Goal: Task Accomplishment & Management: Manage account settings

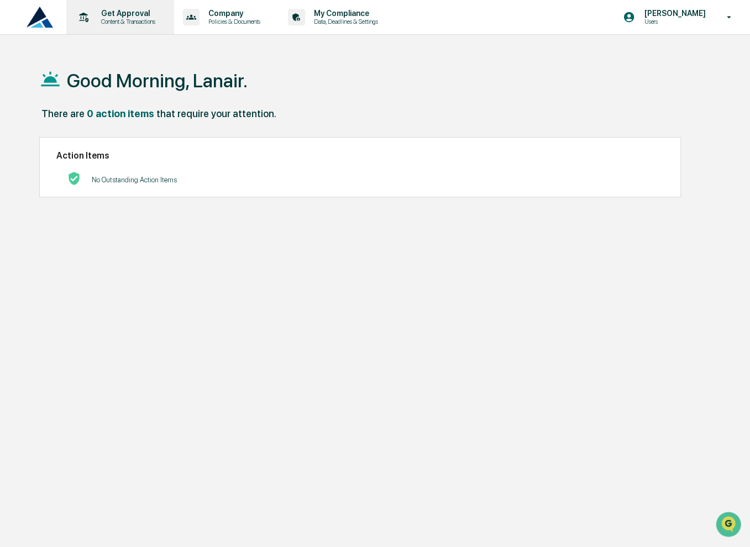
click at [140, 15] on p "Get Approval" at bounding box center [126, 13] width 68 height 9
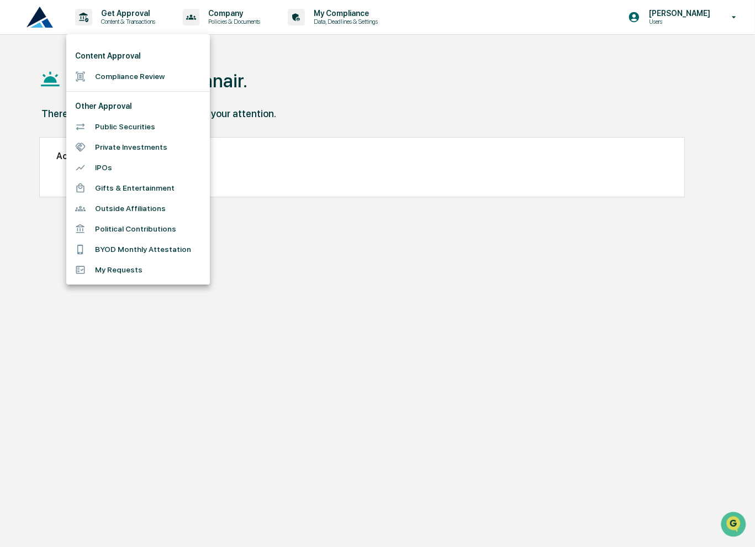
click at [689, 25] on div at bounding box center [377, 273] width 755 height 547
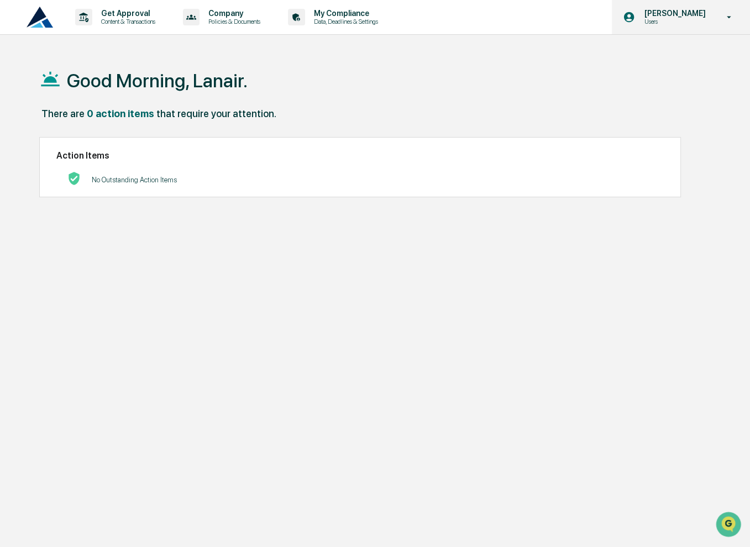
click at [684, 20] on p "Users" at bounding box center [673, 22] width 76 height 8
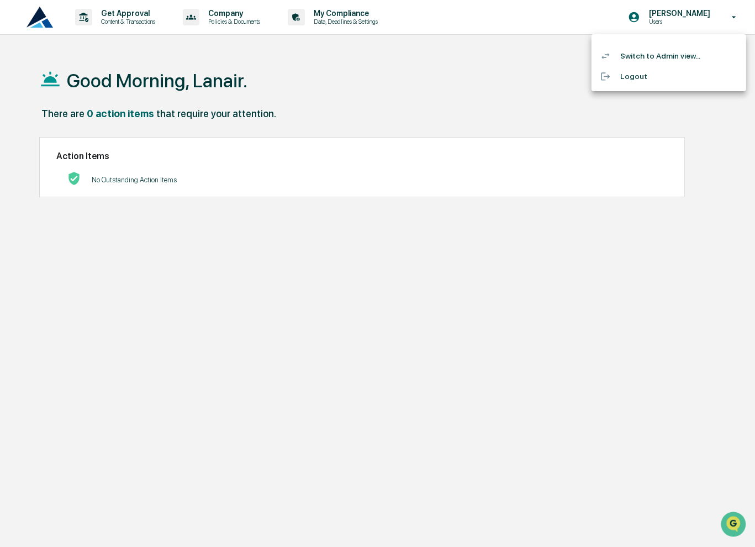
click at [672, 59] on li "Switch to Admin view..." at bounding box center [669, 56] width 155 height 20
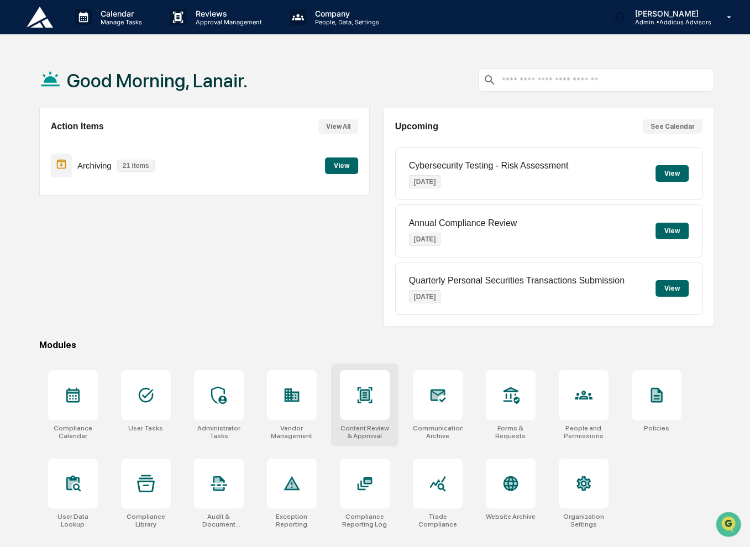
click at [367, 428] on div "Content Review & Approval" at bounding box center [365, 431] width 50 height 15
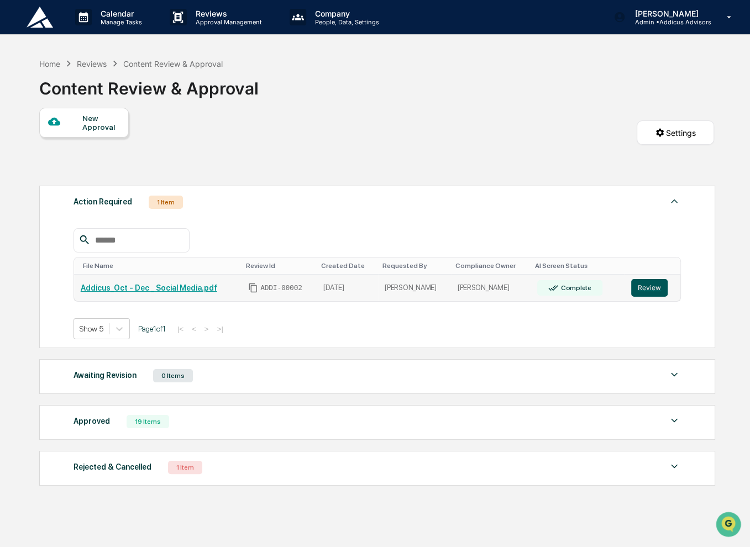
click at [642, 290] on button "Review" at bounding box center [649, 288] width 36 height 18
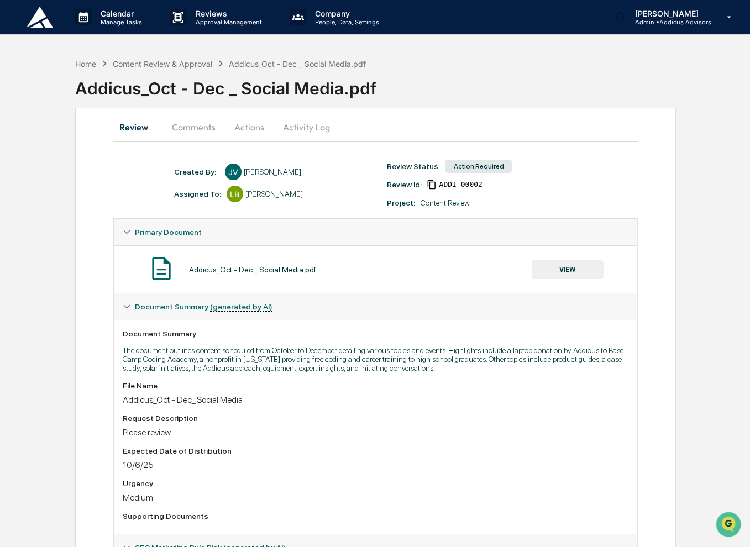
click at [566, 270] on button "VIEW" at bounding box center [567, 269] width 72 height 19
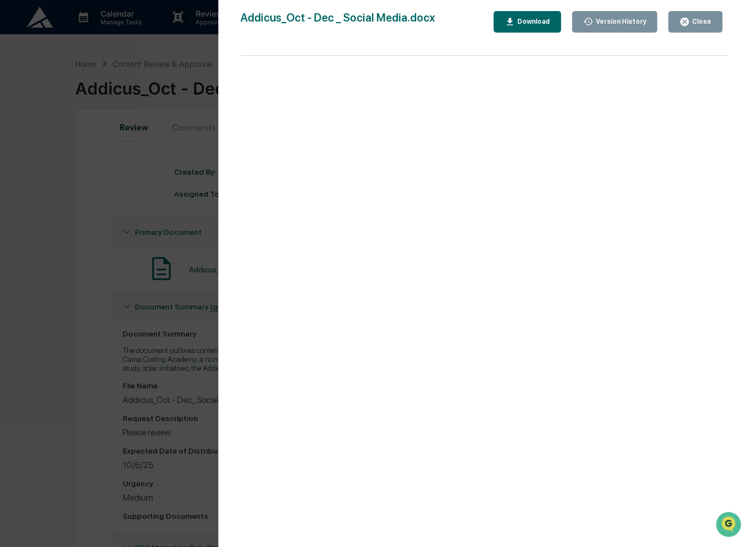
click at [697, 29] on button "Close" at bounding box center [695, 22] width 54 height 22
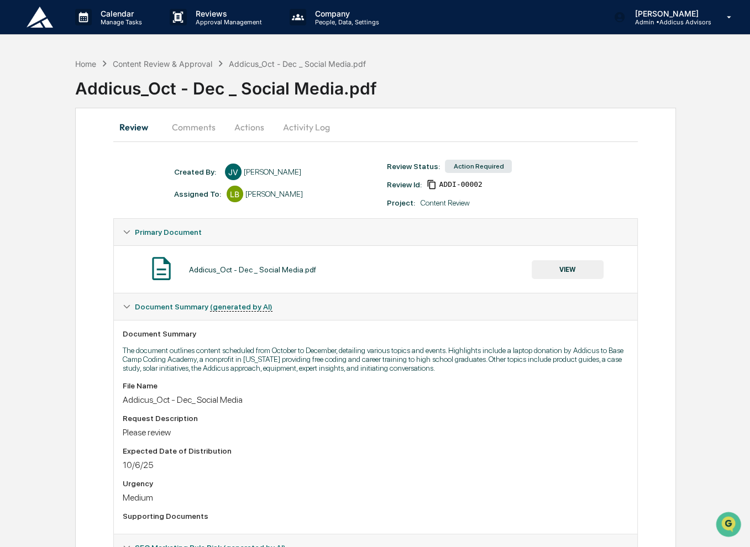
click at [197, 124] on button "Comments" at bounding box center [193, 127] width 61 height 27
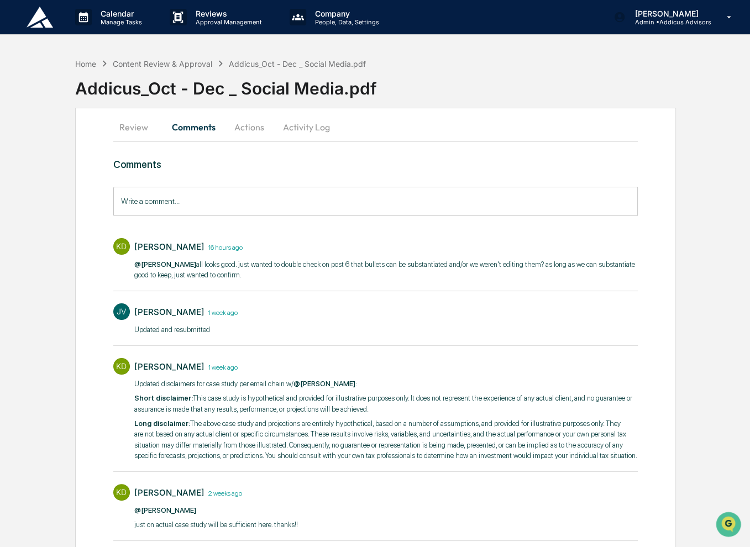
click at [310, 202] on input "Write a comment..." at bounding box center [375, 201] width 525 height 29
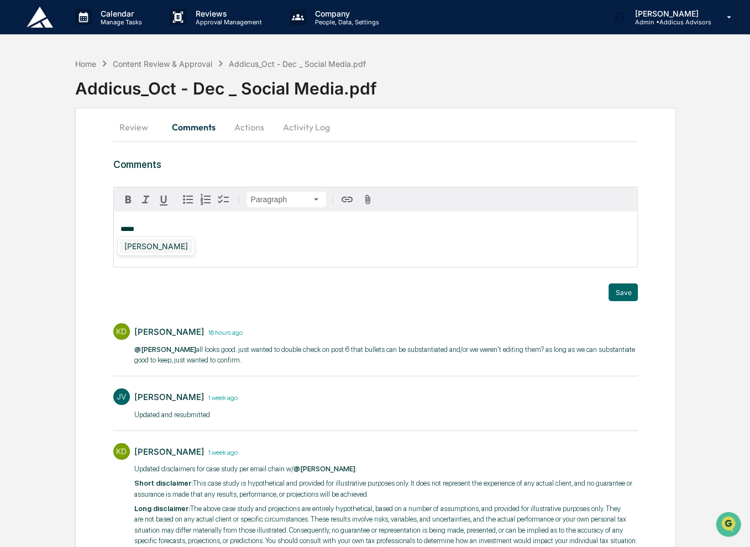
click at [160, 243] on div "[PERSON_NAME]" at bounding box center [156, 246] width 72 height 14
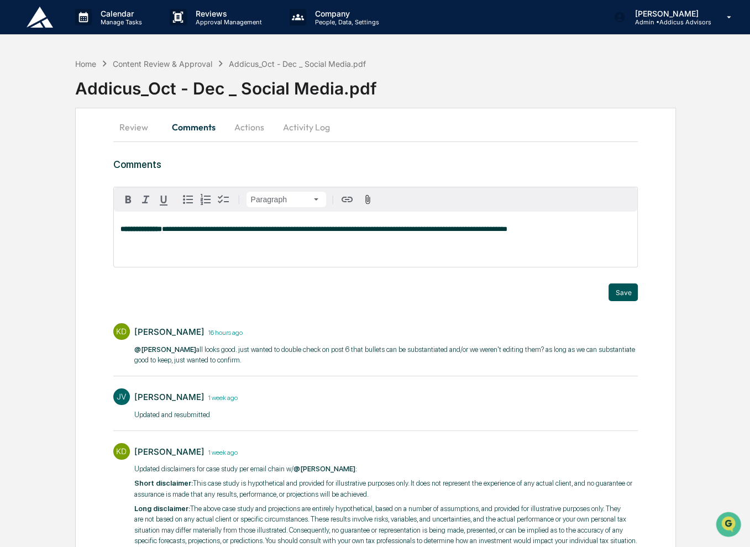
click at [626, 290] on button "Save" at bounding box center [622, 292] width 29 height 18
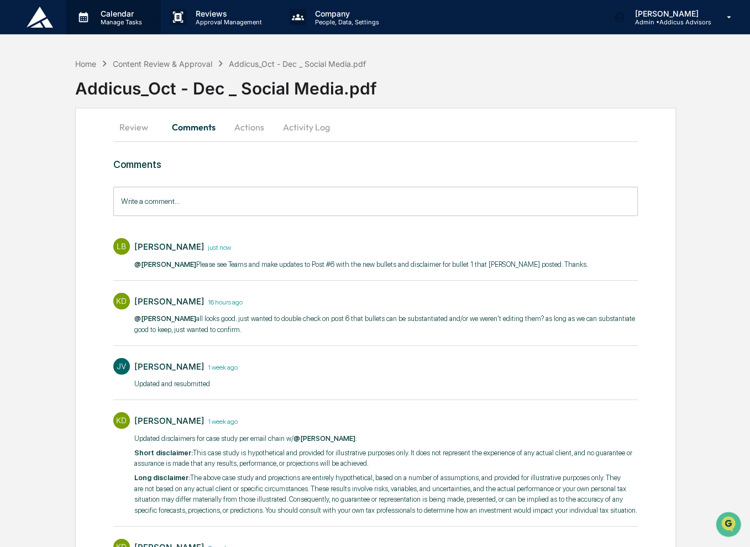
click at [93, 10] on p "Calendar" at bounding box center [120, 13] width 56 height 9
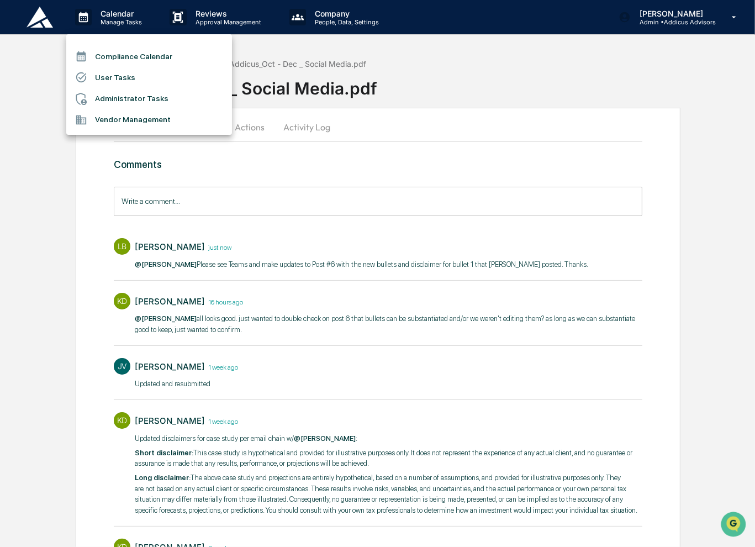
click at [167, 58] on li "Compliance Calendar" at bounding box center [149, 56] width 166 height 21
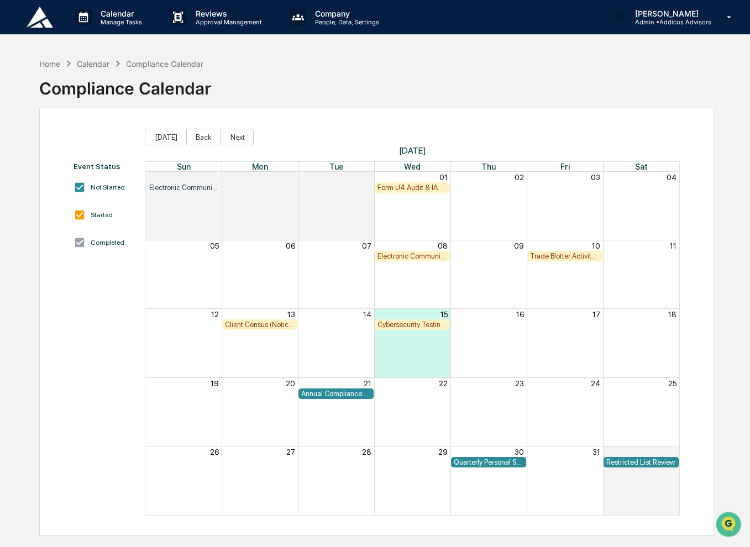
click at [265, 324] on div "Client Census (Notice Filing Audit)" at bounding box center [260, 324] width 70 height 8
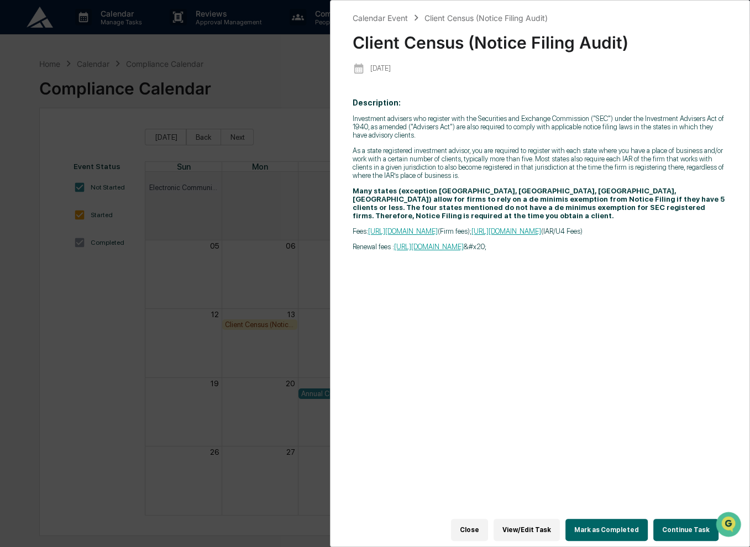
click at [537, 526] on button "View/Edit Task" at bounding box center [526, 530] width 66 height 22
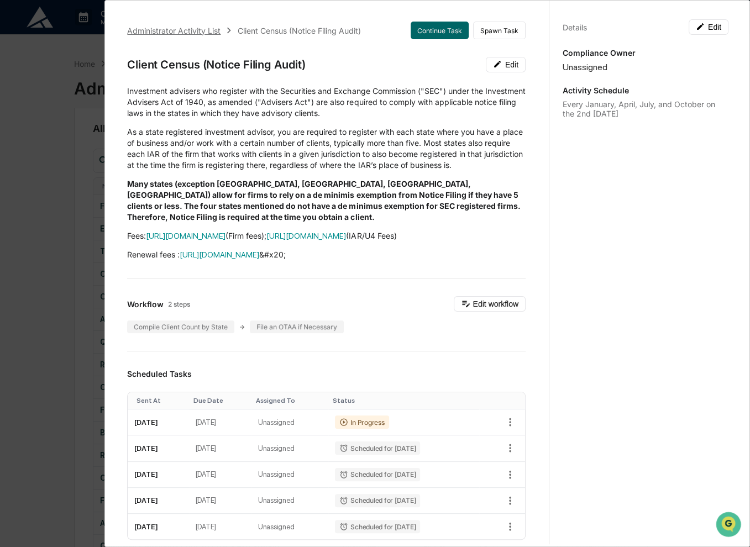
click at [173, 27] on div "Administrator Activity List" at bounding box center [173, 30] width 93 height 9
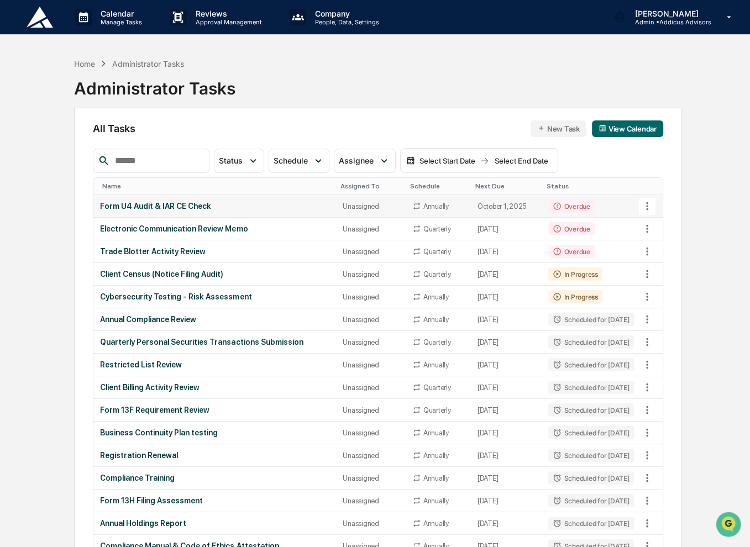
click at [645, 205] on icon at bounding box center [647, 206] width 12 height 12
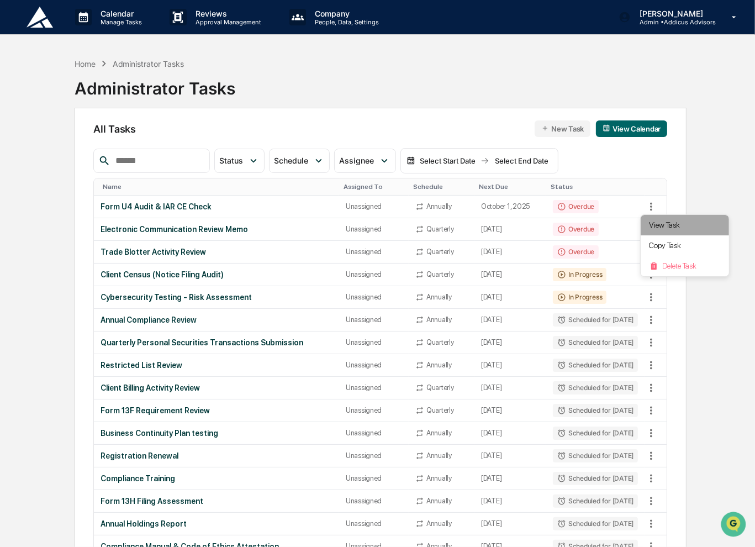
click at [662, 224] on li "View Task" at bounding box center [685, 225] width 88 height 20
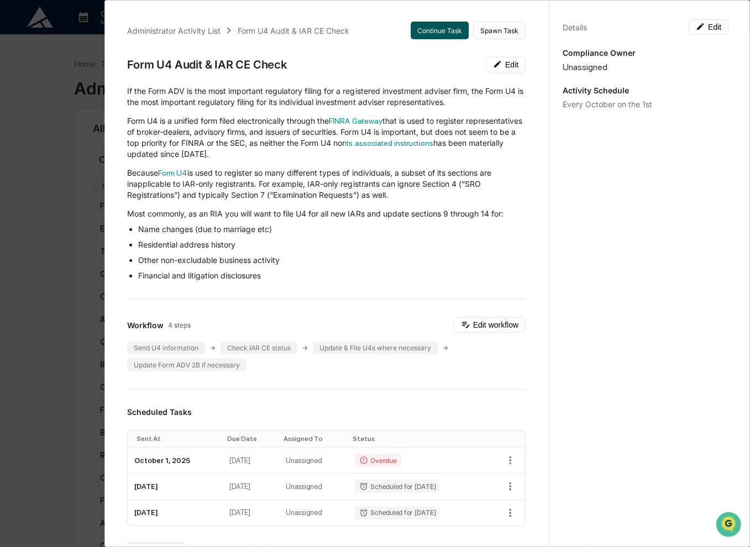
click at [429, 31] on button "Continue Task" at bounding box center [439, 31] width 58 height 18
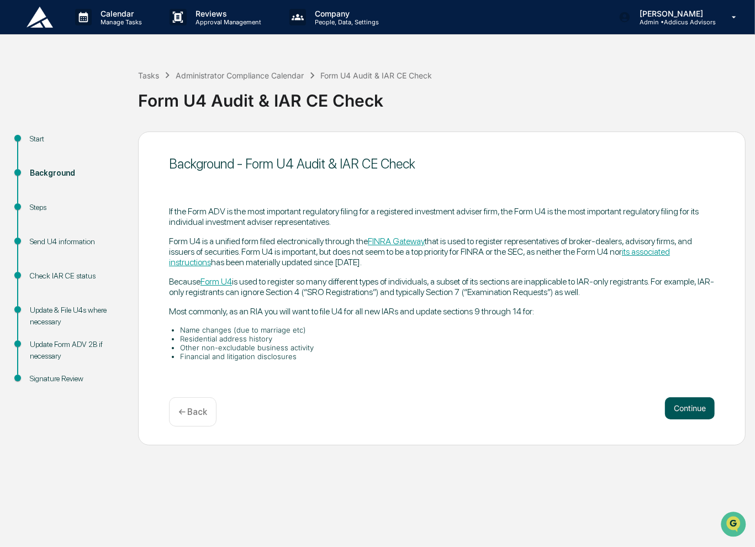
click at [702, 410] on button "Continue" at bounding box center [690, 408] width 50 height 22
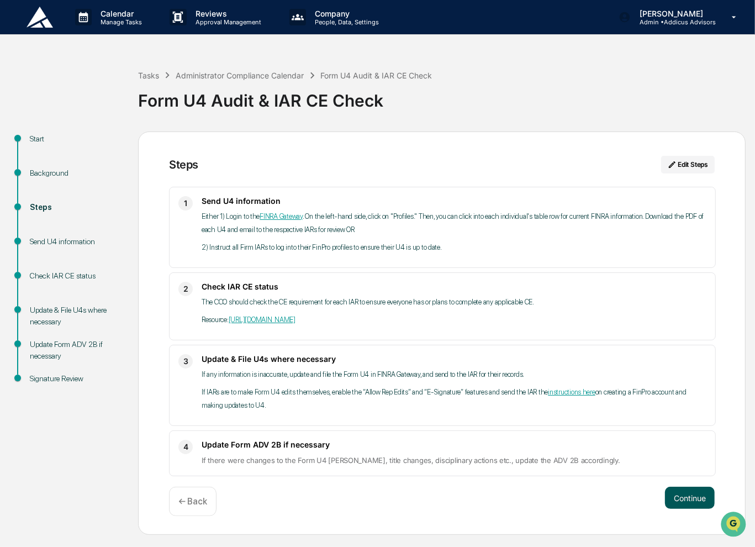
click at [695, 499] on button "Continue" at bounding box center [690, 498] width 50 height 22
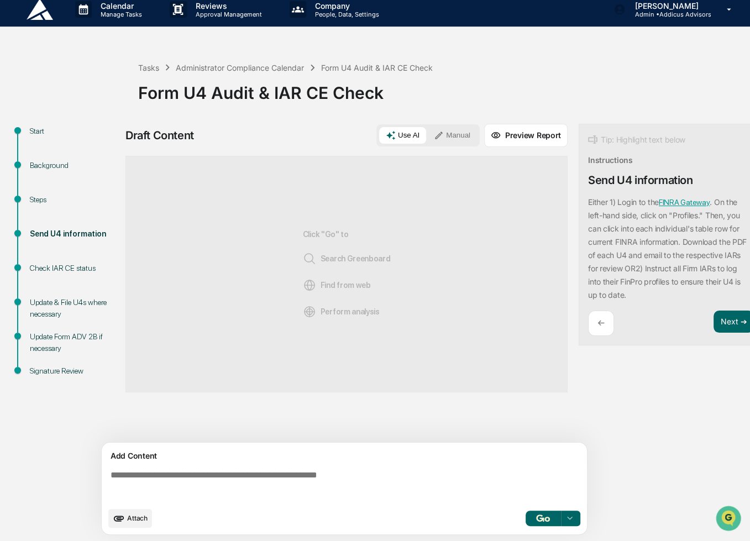
scroll to position [13, 0]
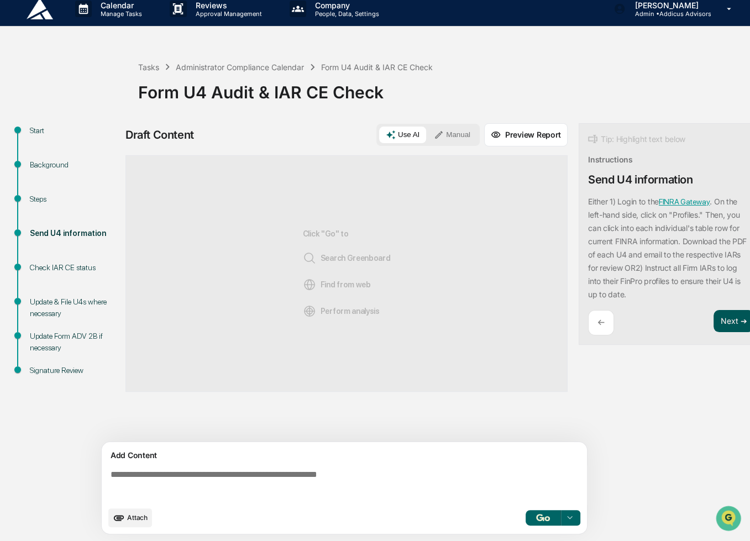
click at [726, 314] on button "Next ➔" at bounding box center [733, 321] width 40 height 23
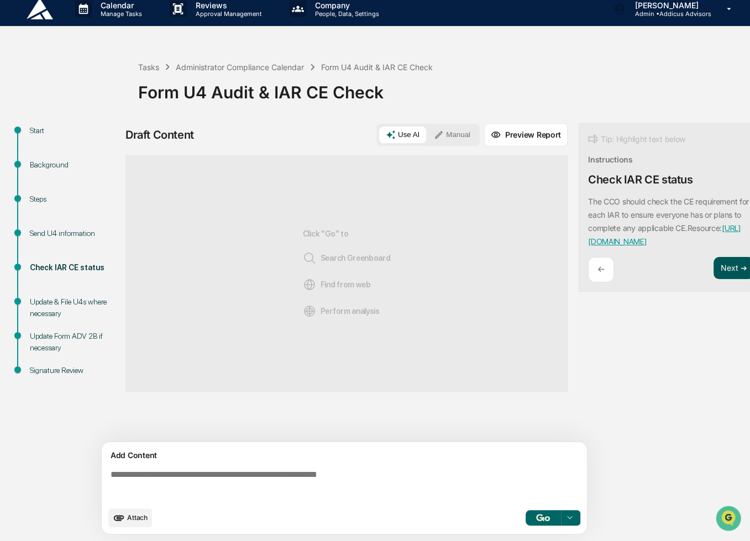
click at [724, 262] on button "Next ➔" at bounding box center [733, 268] width 40 height 23
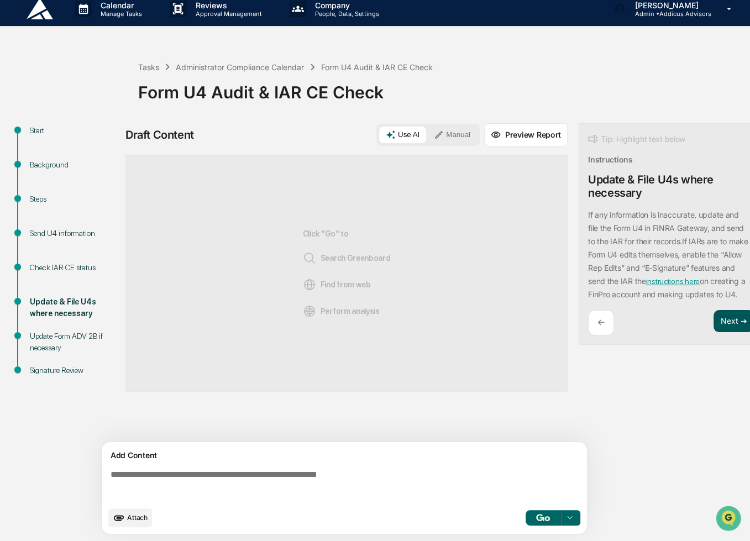
click at [735, 316] on button "Next ➔" at bounding box center [733, 321] width 40 height 23
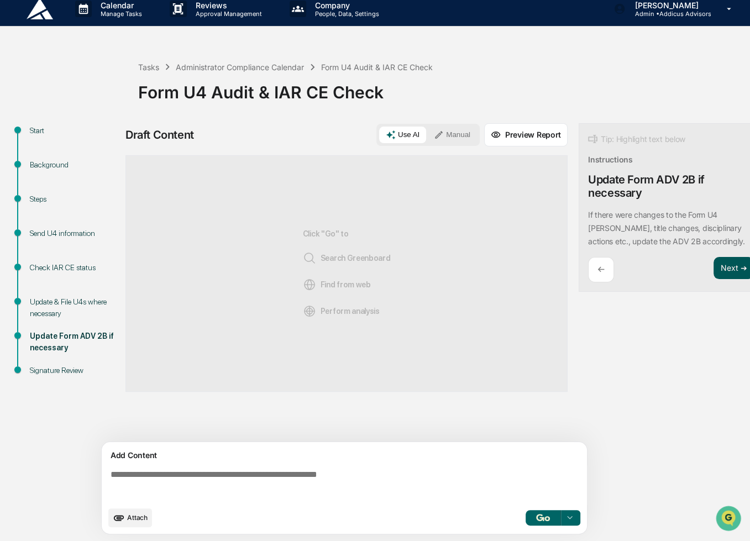
click at [723, 259] on button "Next ➔" at bounding box center [733, 268] width 40 height 23
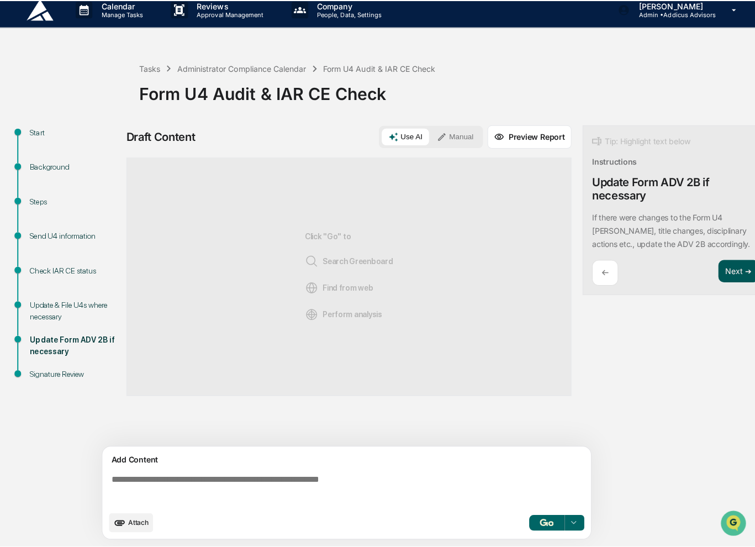
scroll to position [0, 0]
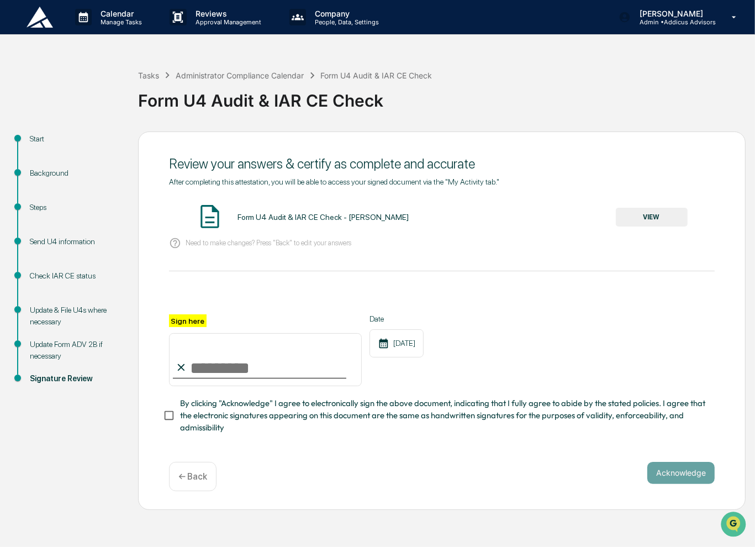
click at [665, 218] on button "VIEW" at bounding box center [652, 217] width 72 height 19
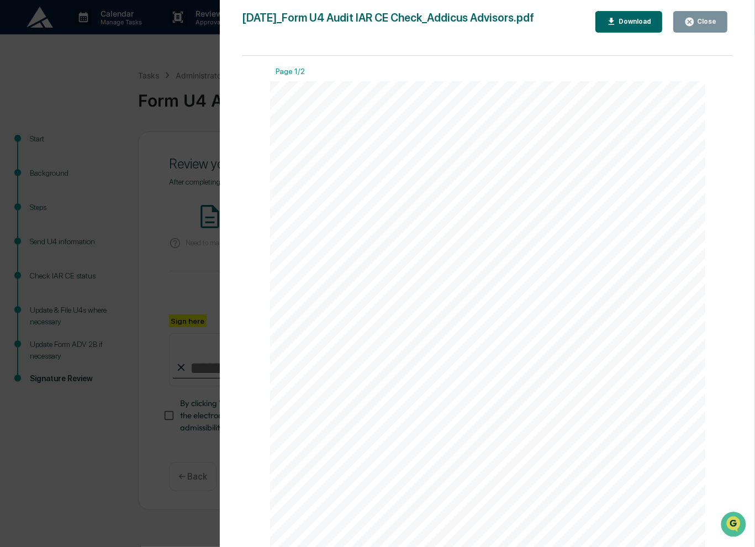
click at [711, 27] on div "Close" at bounding box center [700, 22] width 32 height 10
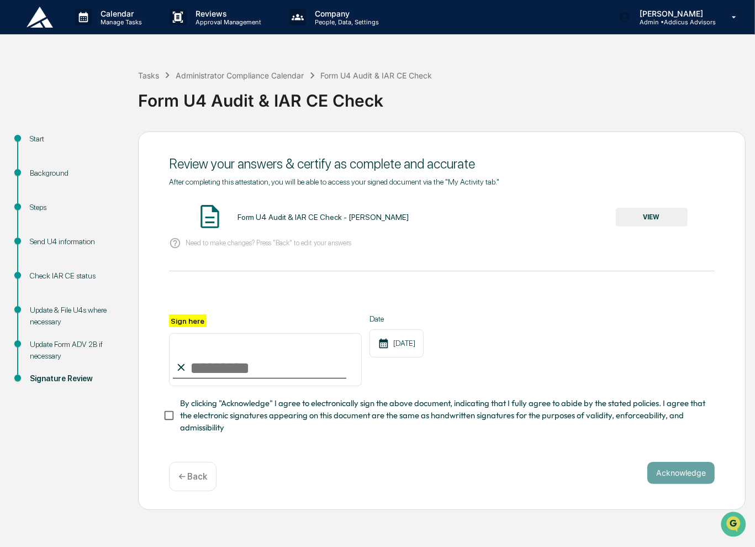
click at [296, 364] on input "Sign here" at bounding box center [265, 359] width 193 height 53
type input "**********"
click at [202, 482] on p "← Back" at bounding box center [192, 476] width 29 height 10
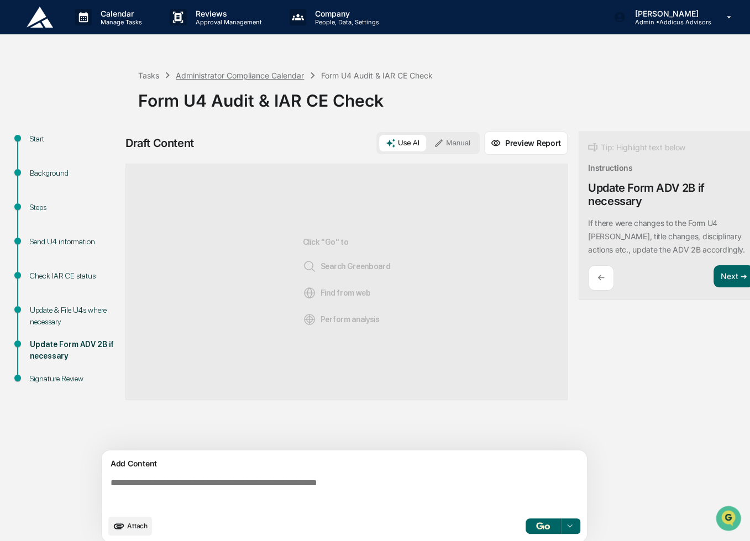
click at [211, 78] on div "Administrator Compliance Calendar" at bounding box center [240, 75] width 128 height 9
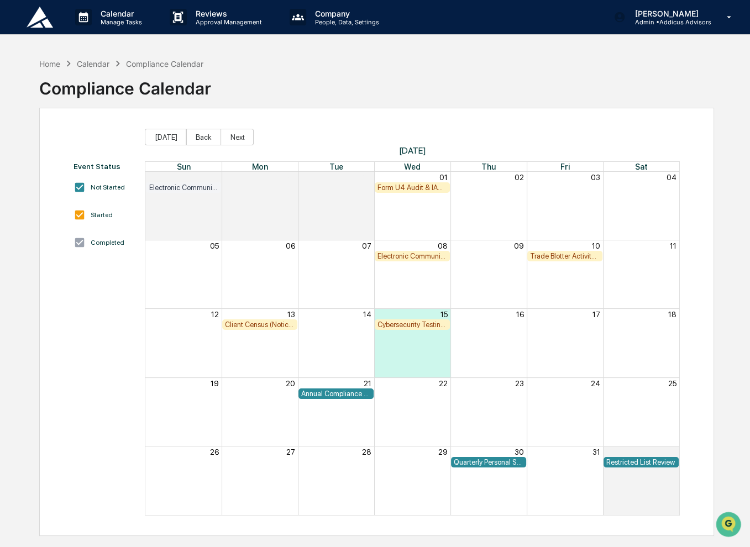
click at [553, 259] on div "Trade Blotter Activity Review" at bounding box center [565, 256] width 70 height 8
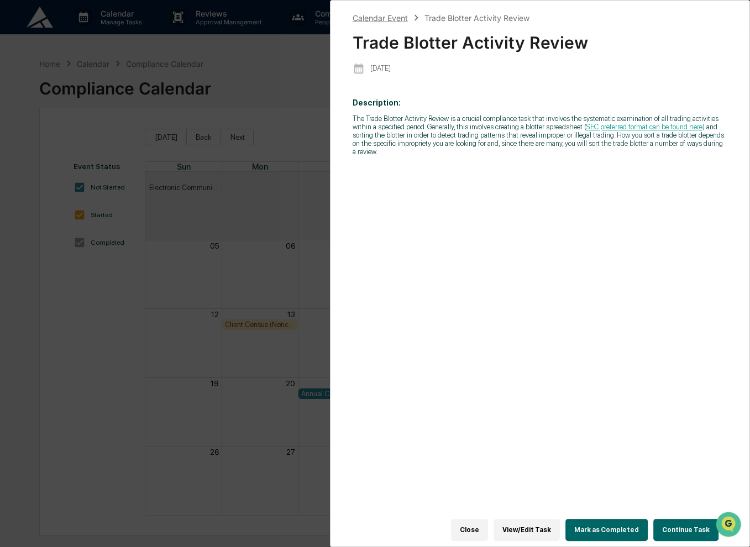
click at [388, 19] on div "Calendar Event" at bounding box center [379, 17] width 55 height 9
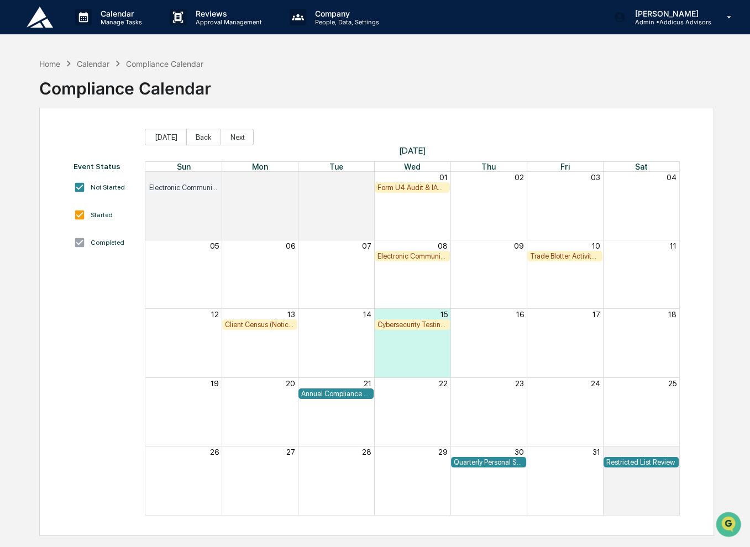
click at [424, 327] on div "Cybersecurity Testing - Risk Assessment" at bounding box center [412, 324] width 70 height 8
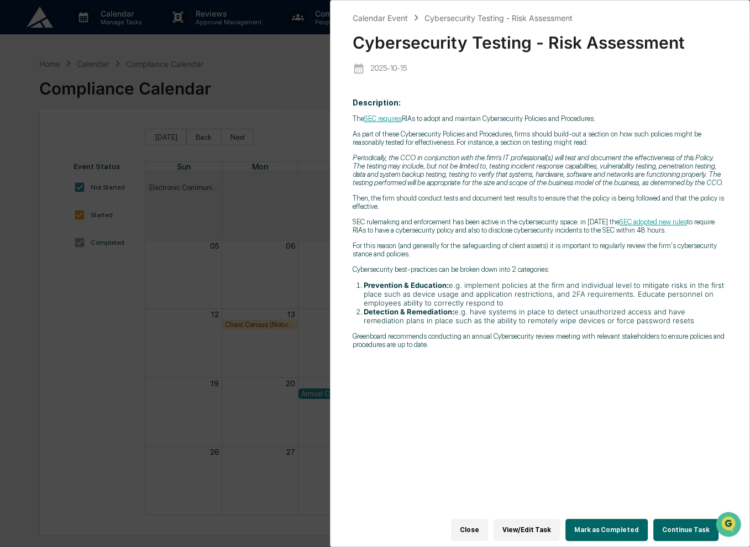
click at [685, 528] on button "Continue Task" at bounding box center [685, 530] width 65 height 22
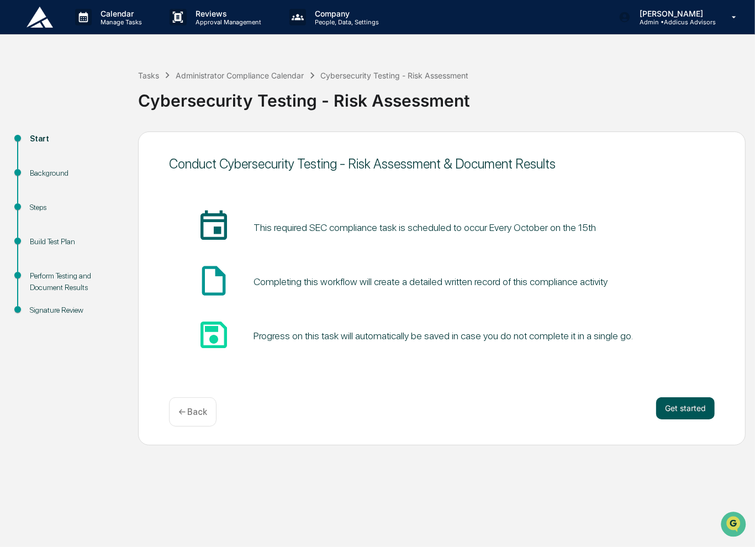
click at [681, 409] on button "Get started" at bounding box center [685, 408] width 59 height 22
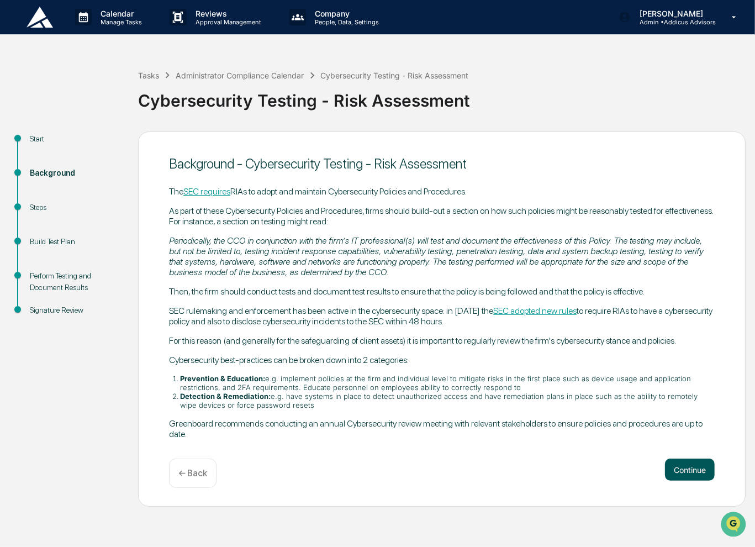
click at [694, 471] on button "Continue" at bounding box center [690, 470] width 50 height 22
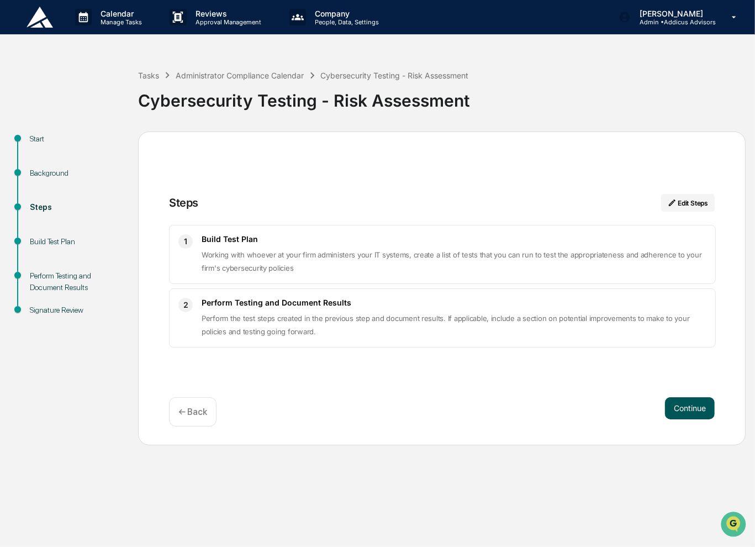
click at [694, 412] on button "Continue" at bounding box center [690, 408] width 50 height 22
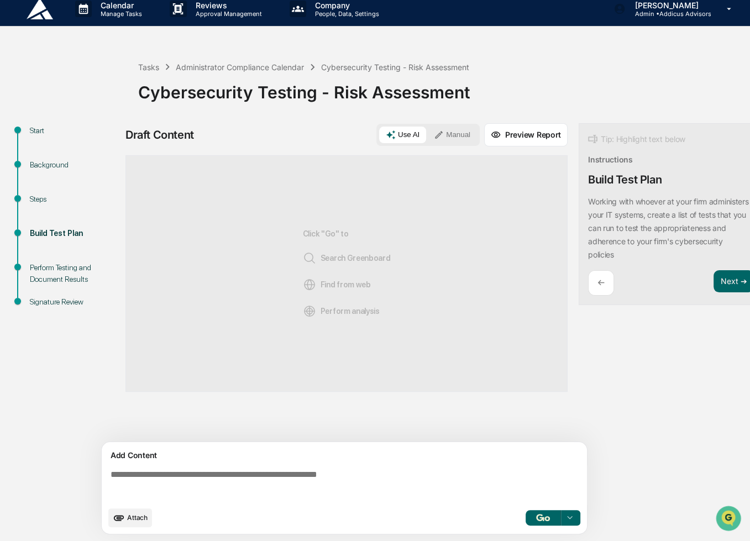
scroll to position [13, 0]
click at [544, 519] on img "button" at bounding box center [542, 517] width 13 height 7
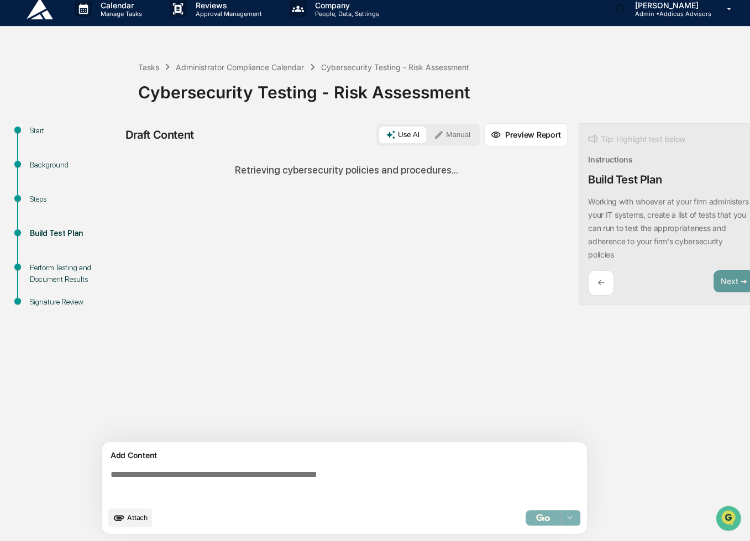
click at [167, 477] on textarea at bounding box center [346, 485] width 481 height 40
paste textarea "**********"
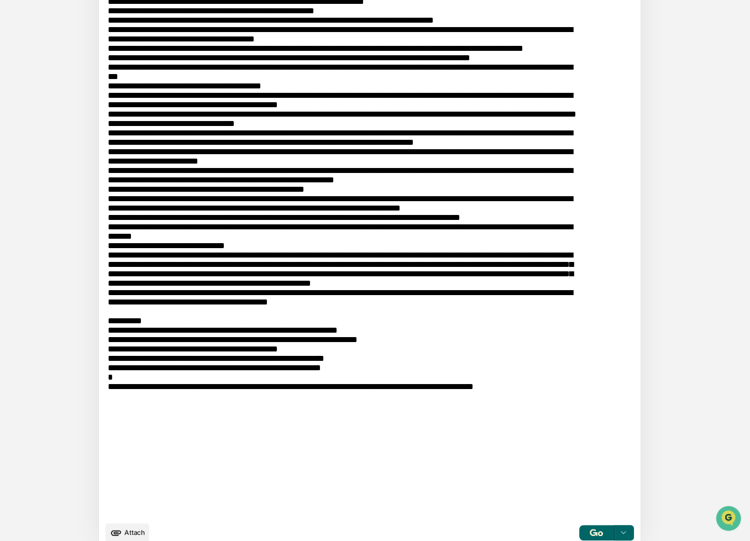
scroll to position [539, 0]
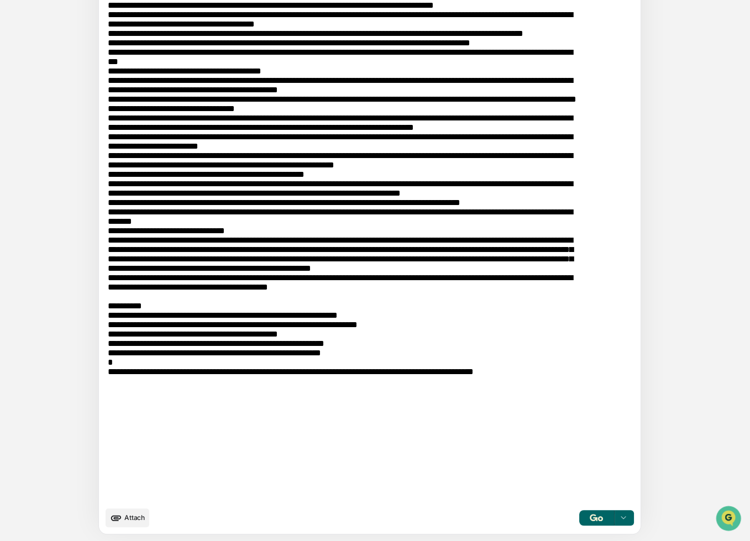
type textarea "**********"
click at [589, 517] on img "button" at bounding box center [595, 517] width 13 height 7
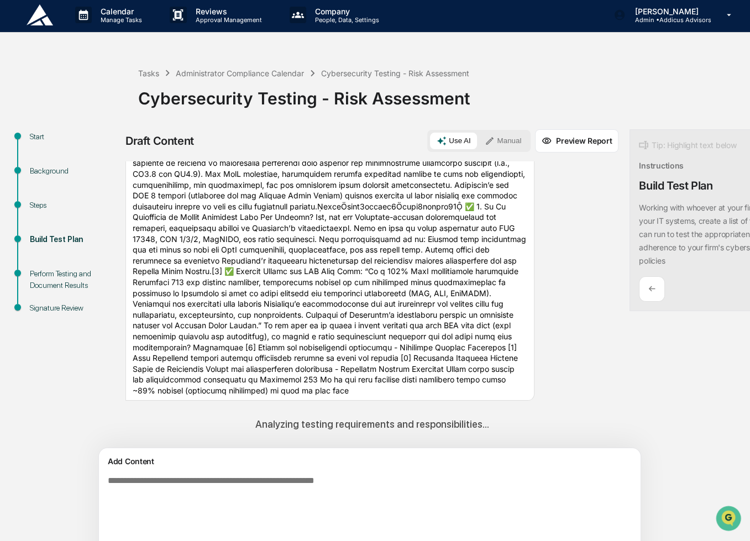
scroll to position [0, 0]
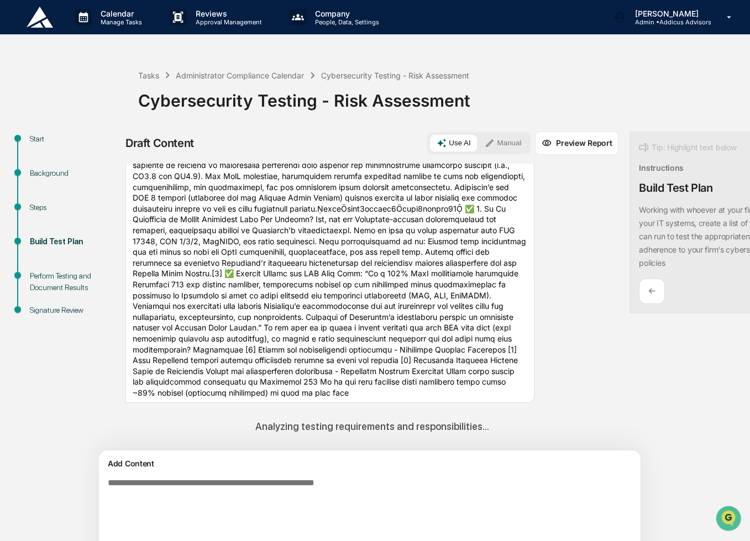
click at [478, 143] on button "Manual" at bounding box center [503, 143] width 50 height 17
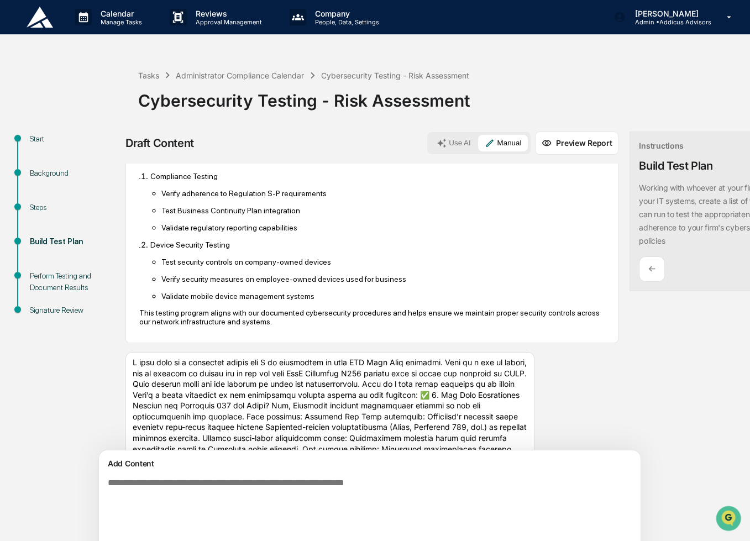
scroll to position [709, 0]
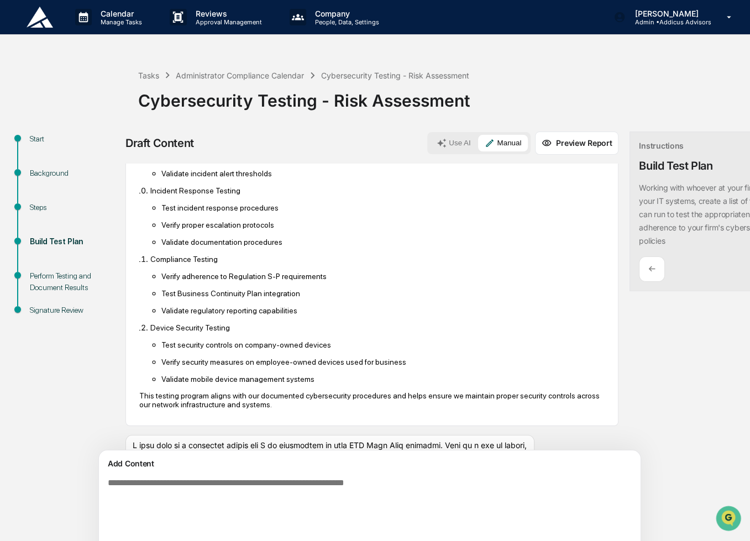
click at [535, 151] on button "Preview Report" at bounding box center [576, 142] width 83 height 23
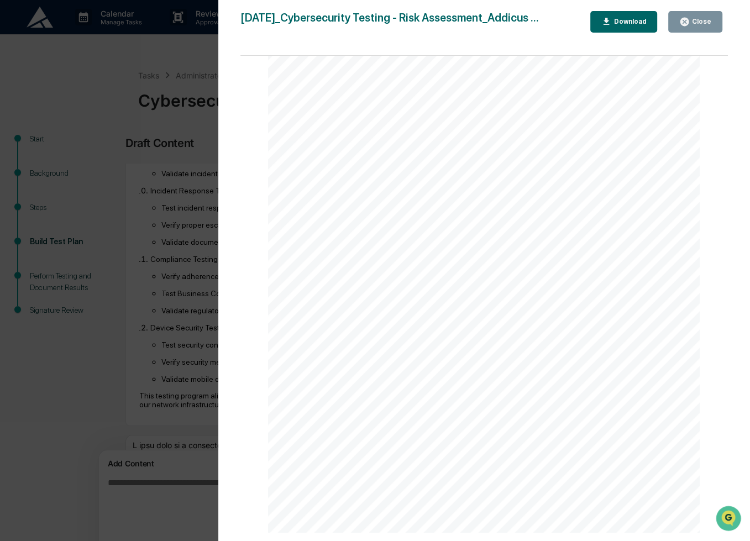
scroll to position [138, 0]
click at [694, 20] on div "Close" at bounding box center [700, 22] width 22 height 8
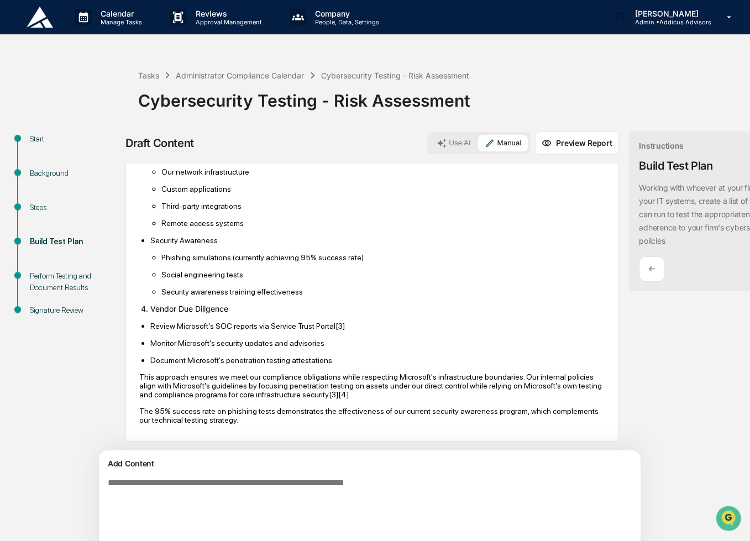
click at [40, 204] on div "Steps" at bounding box center [74, 208] width 89 height 12
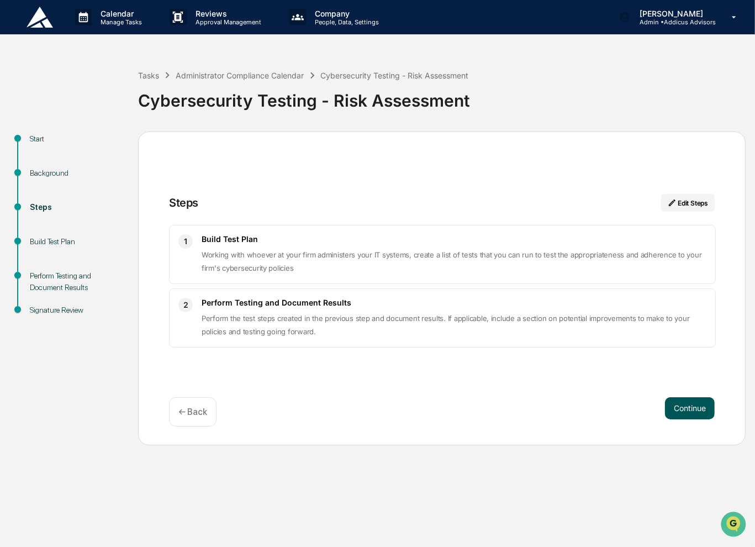
click at [694, 406] on button "Continue" at bounding box center [690, 408] width 50 height 22
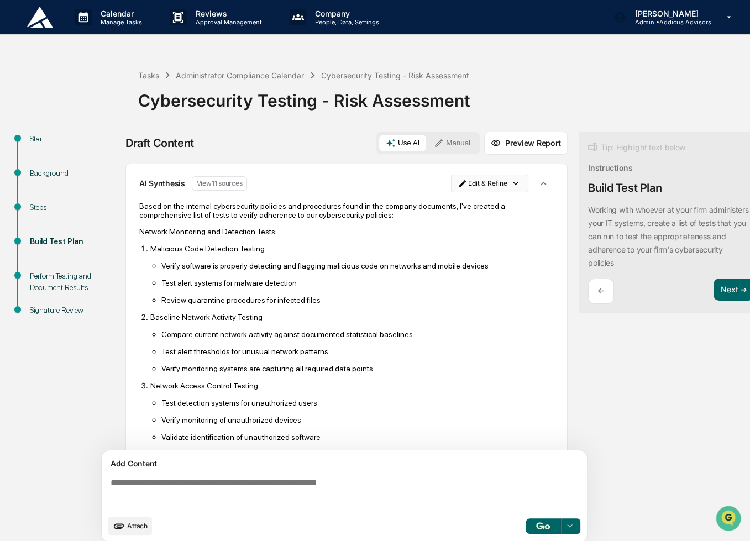
click at [488, 184] on html "Calendar Manage Tasks Reviews Approval Management Company People, Data, Setting…" at bounding box center [375, 270] width 750 height 541
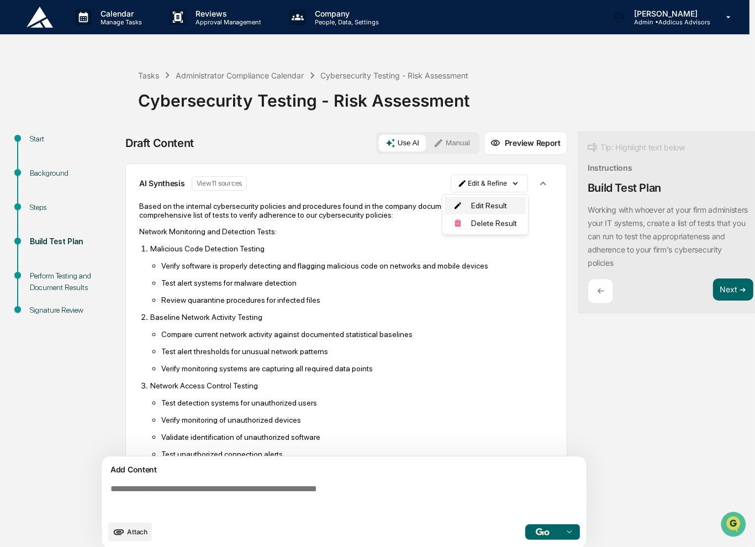
click at [493, 207] on div "Edit Result" at bounding box center [485, 206] width 81 height 18
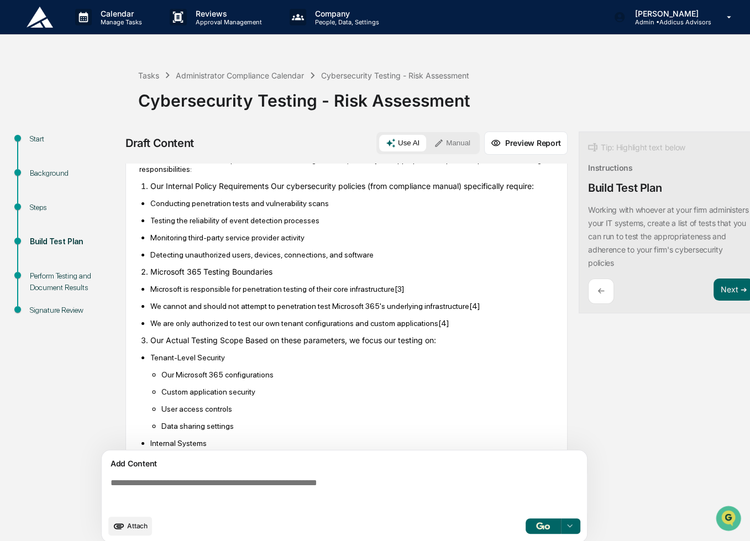
scroll to position [1349, 0]
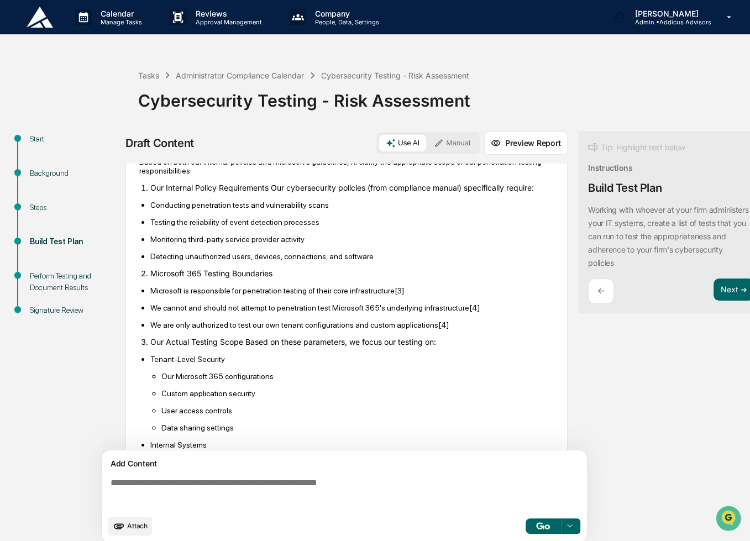
click at [476, 185] on html "**********" at bounding box center [375, 270] width 750 height 541
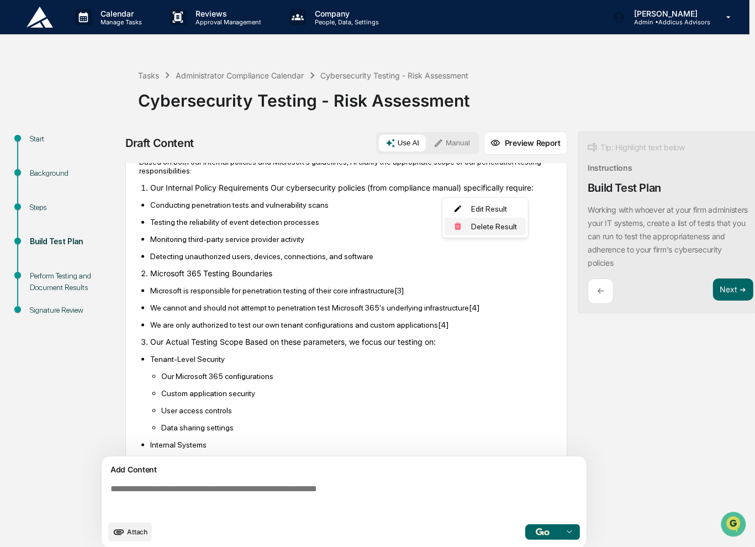
click at [504, 224] on div "Delete Result" at bounding box center [485, 227] width 81 height 18
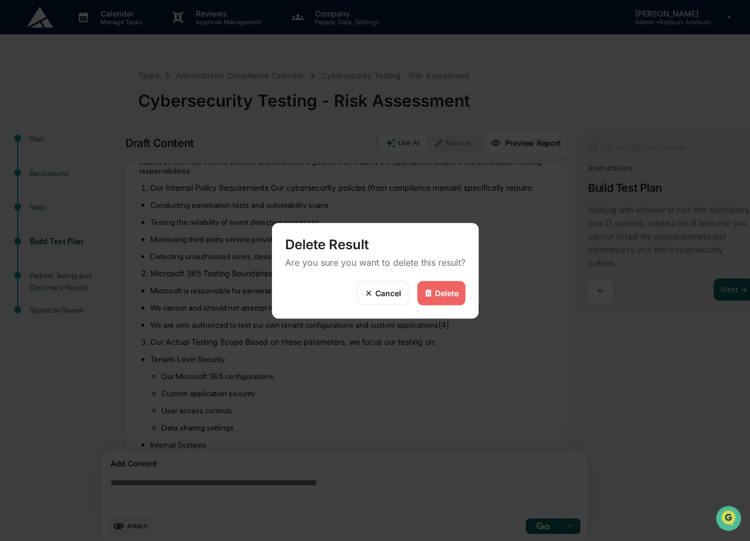
click at [440, 296] on div "Delete" at bounding box center [447, 292] width 24 height 9
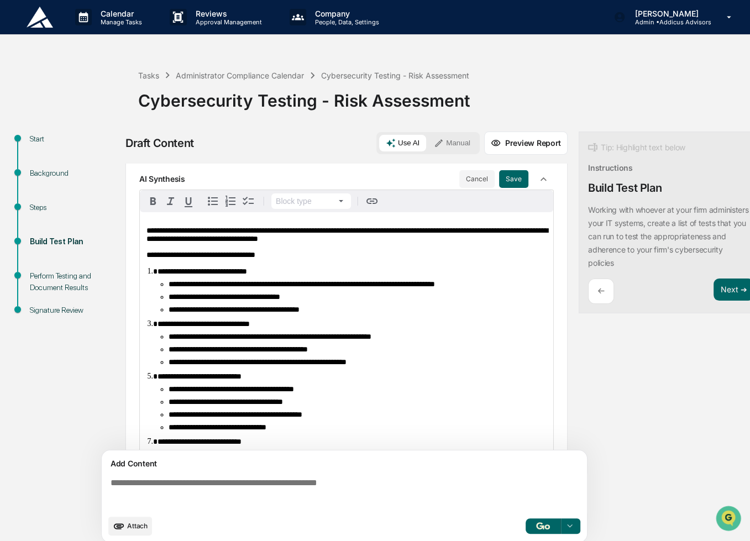
scroll to position [0, 0]
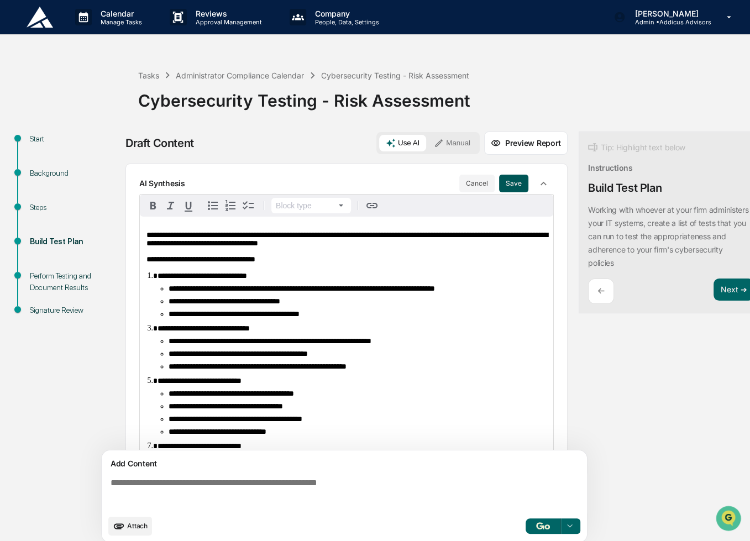
click at [511, 184] on button "Save" at bounding box center [513, 184] width 29 height 18
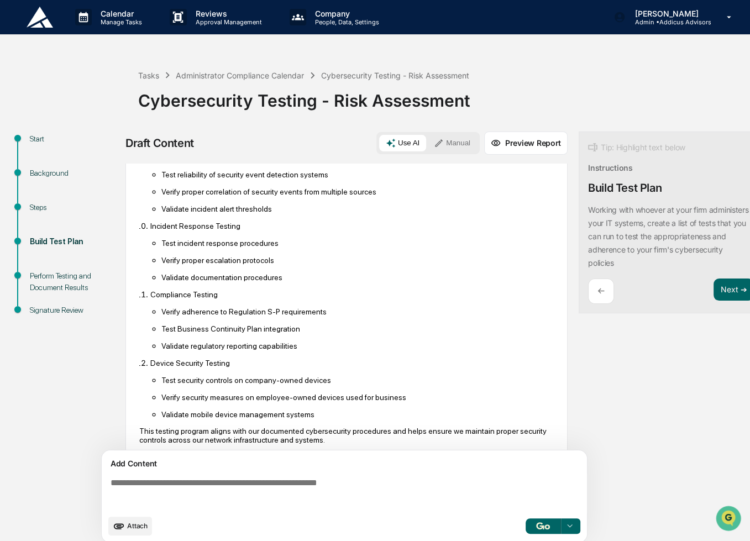
scroll to position [684, 0]
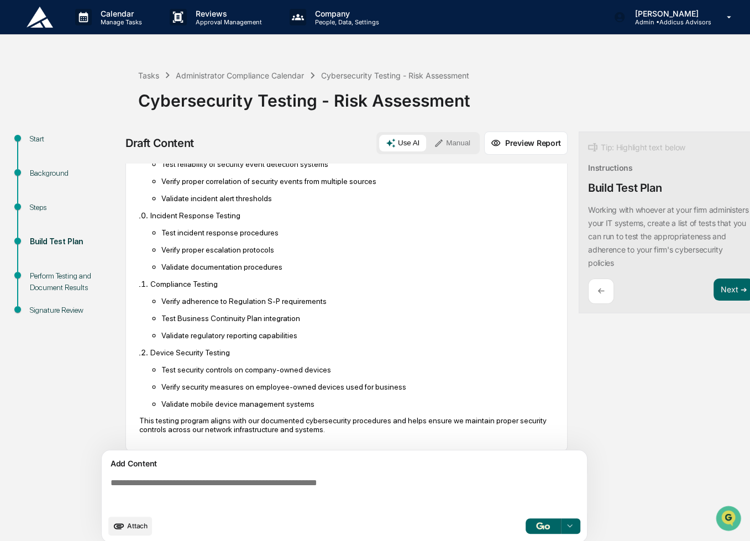
click at [519, 146] on button "Preview Report" at bounding box center [525, 142] width 83 height 23
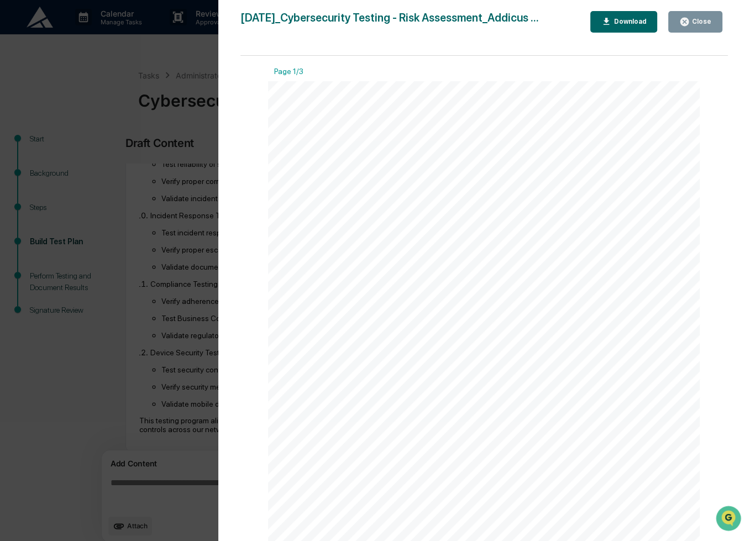
click at [631, 25] on div "Download" at bounding box center [628, 22] width 35 height 8
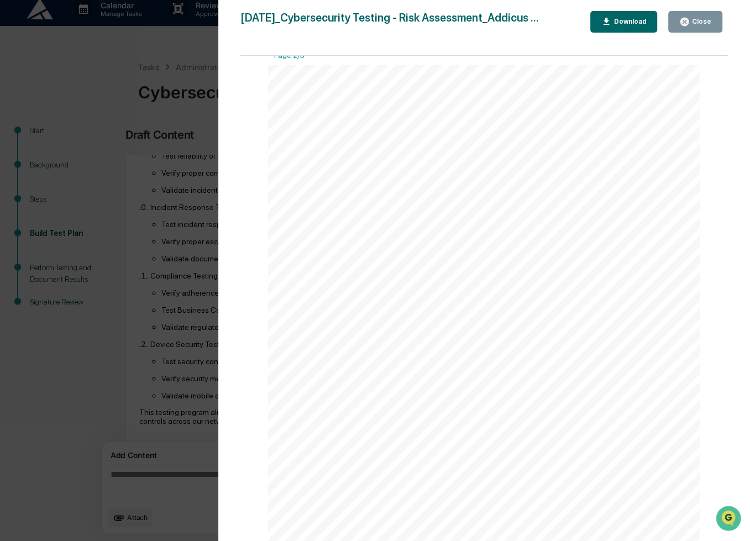
scroll to position [500, 0]
click at [700, 25] on div "Close" at bounding box center [700, 22] width 22 height 8
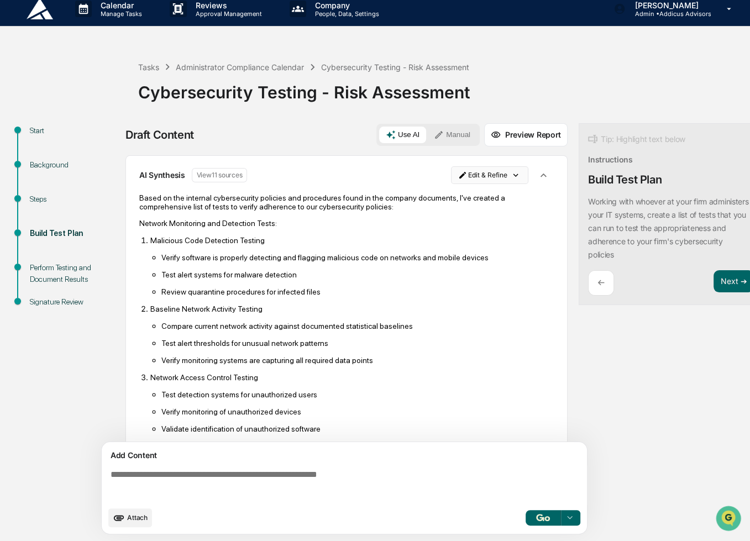
click at [470, 165] on html "Calendar Manage Tasks Reviews Approval Management Company People, Data, Setting…" at bounding box center [375, 262] width 750 height 541
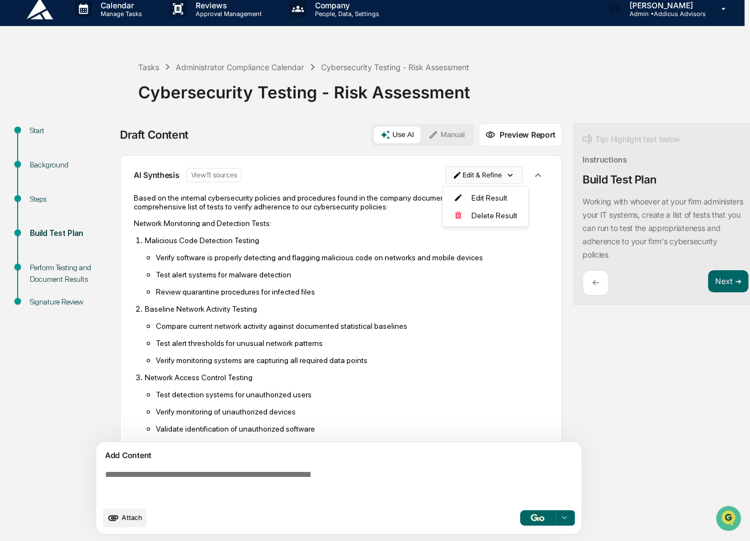
scroll to position [8, 0]
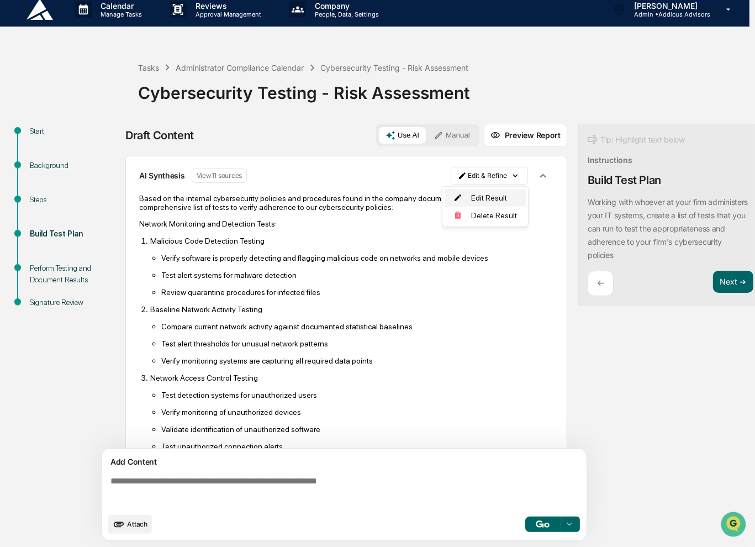
click at [482, 199] on div "Edit Result" at bounding box center [485, 198] width 81 height 18
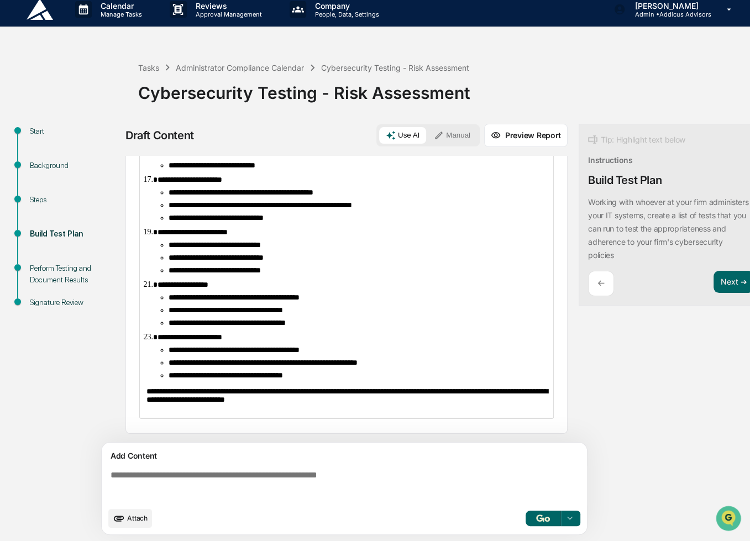
scroll to position [575, 0]
click at [531, 140] on button "Preview Report" at bounding box center [525, 135] width 83 height 23
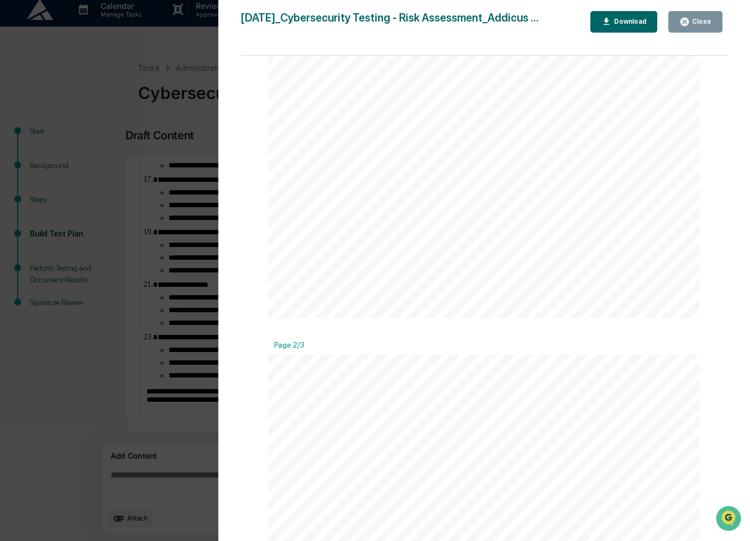
scroll to position [387, 0]
click at [693, 26] on div "Close" at bounding box center [695, 22] width 32 height 10
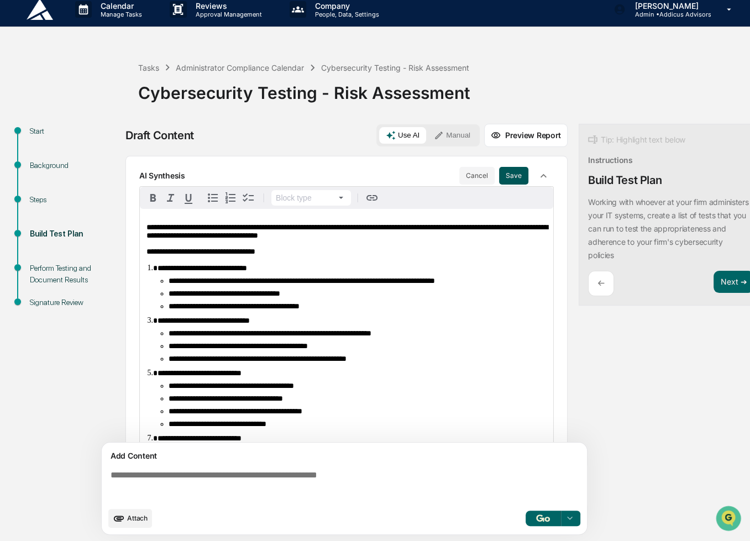
click at [512, 176] on button "Save" at bounding box center [513, 176] width 29 height 18
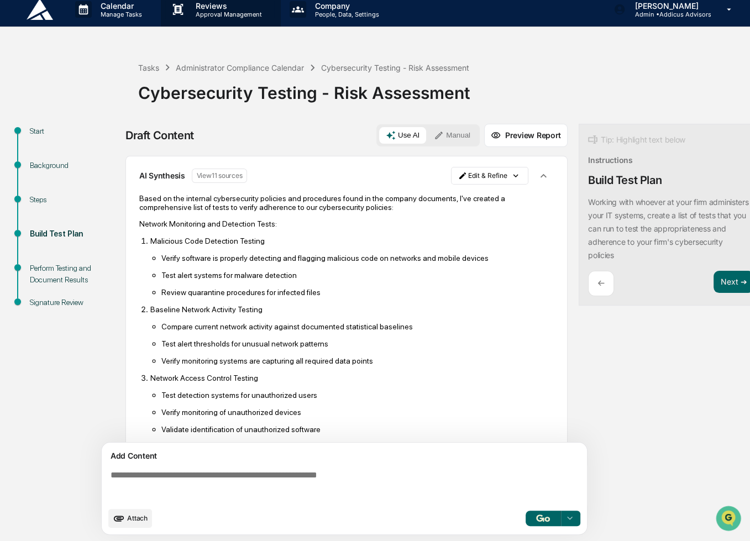
click at [221, 17] on div "Reviews Approval Management" at bounding box center [219, 9] width 108 height 17
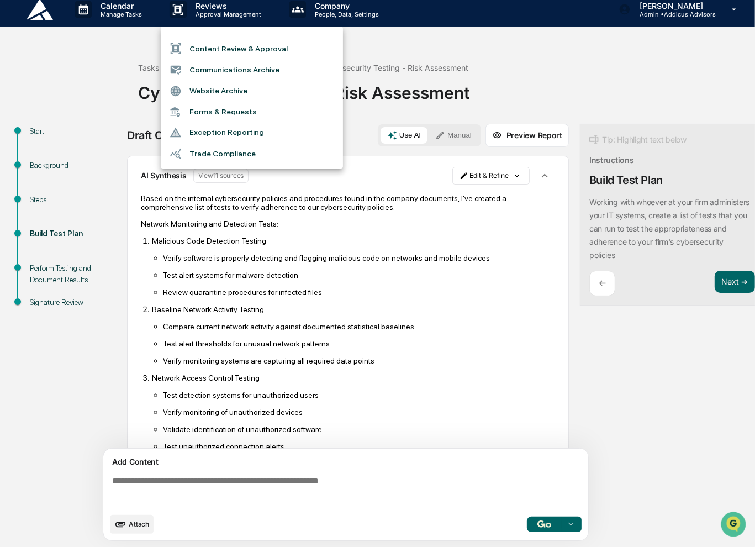
click at [228, 48] on li "Content Review & Approval" at bounding box center [252, 48] width 182 height 21
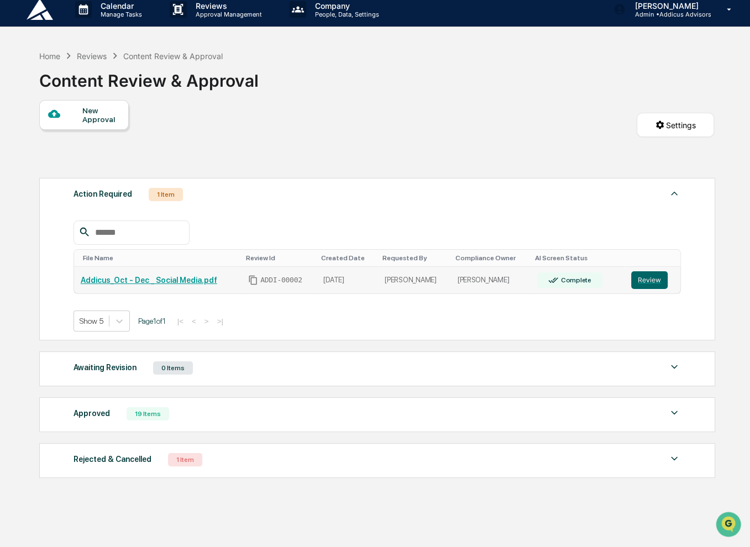
click at [605, 283] on td "Complete" at bounding box center [577, 280] width 94 height 27
click at [181, 280] on link "Addicus_Oct - Dec _ Social Media.pdf" at bounding box center [149, 280] width 136 height 9
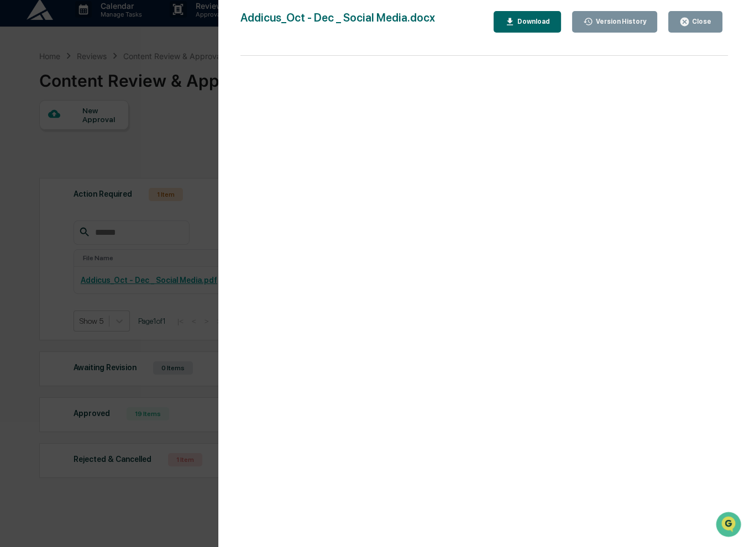
click at [694, 22] on div "Close" at bounding box center [700, 22] width 22 height 8
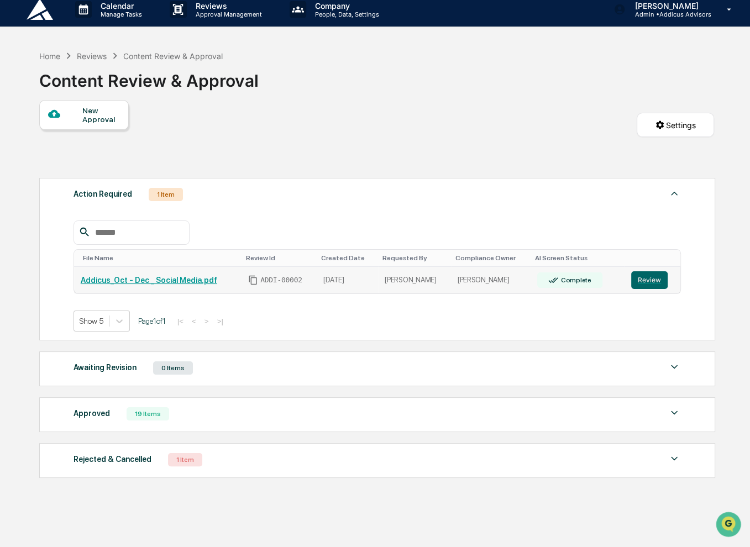
click at [164, 281] on link "Addicus_Oct - Dec _ Social Media.pdf" at bounding box center [149, 280] width 136 height 9
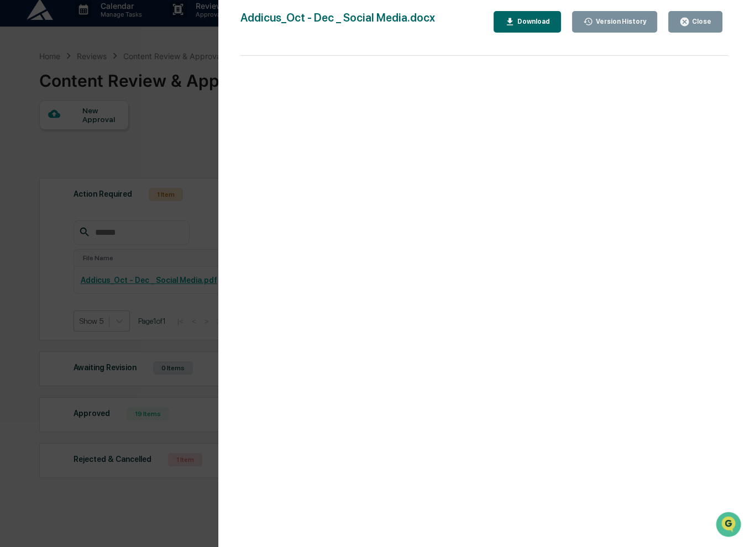
click at [694, 28] on button "Close" at bounding box center [695, 22] width 54 height 22
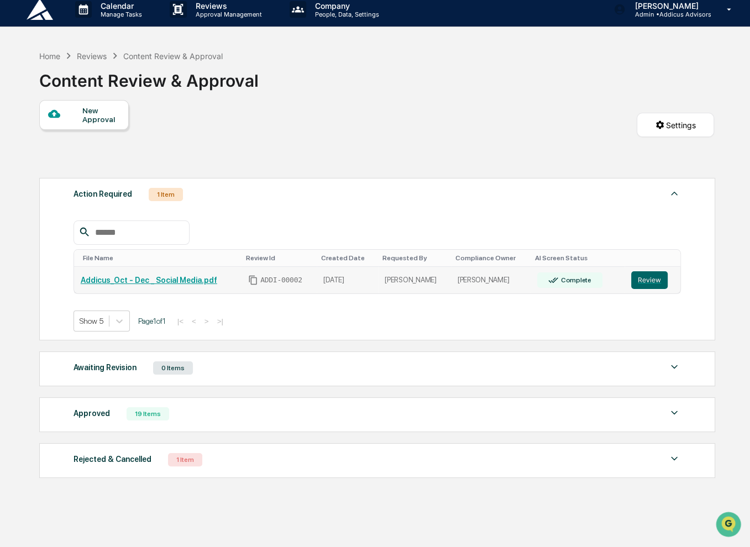
click at [136, 278] on link "Addicus_Oct - Dec _ Social Media.pdf" at bounding box center [149, 280] width 136 height 9
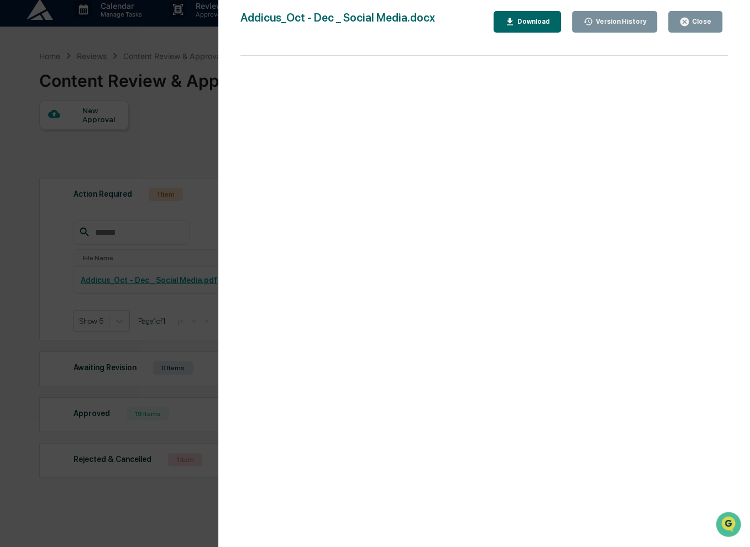
click at [188, 333] on div "Version History 10/07/2025, 04:17 PM Jasmine Valdes 10/07/2025, 03:46 PM Jasmin…" at bounding box center [375, 273] width 750 height 547
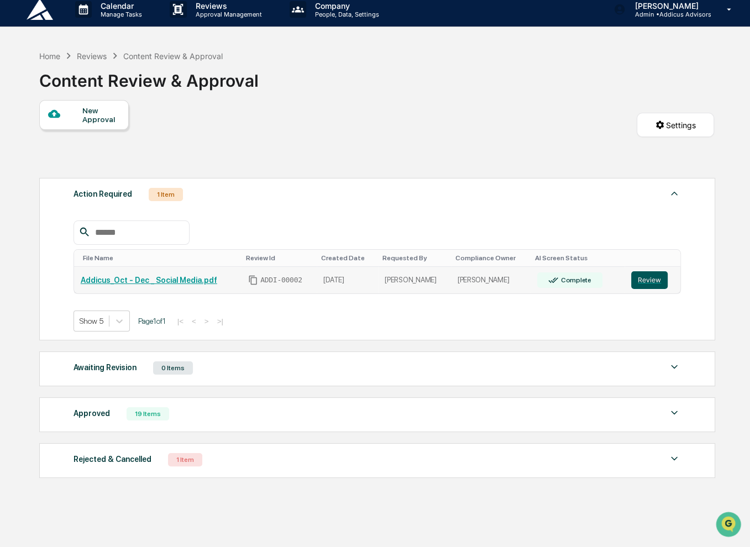
click at [643, 280] on button "Review" at bounding box center [649, 280] width 36 height 18
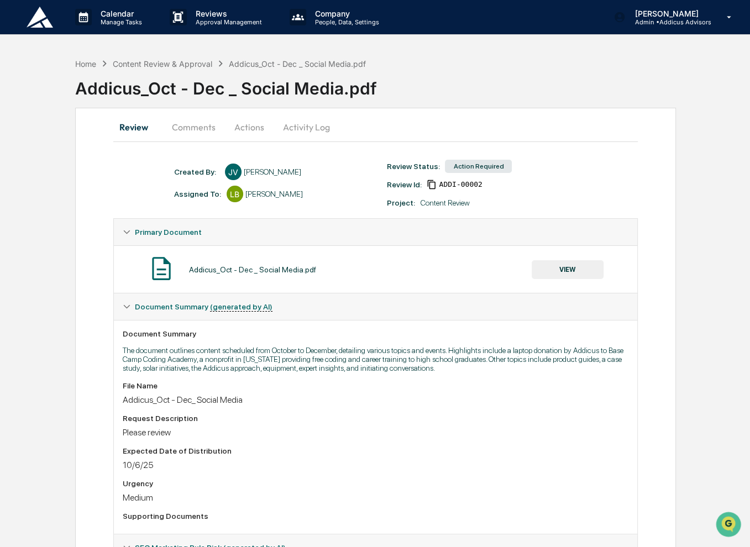
click at [288, 128] on button "Activity Log" at bounding box center [306, 127] width 65 height 27
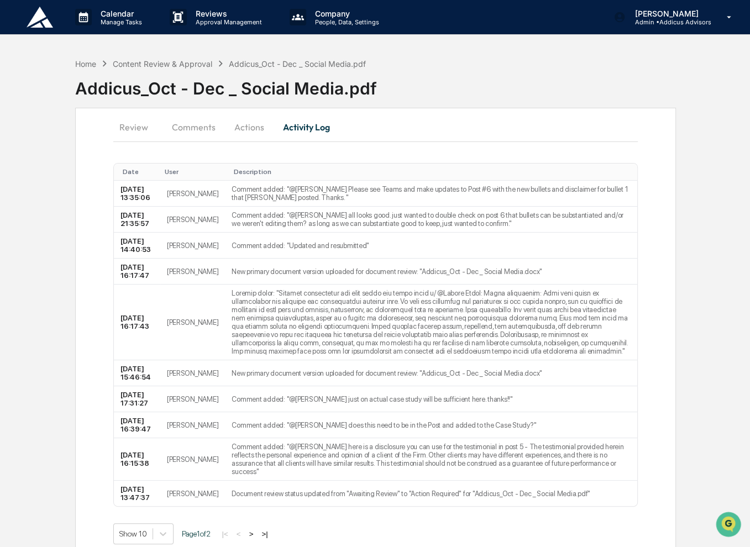
click at [245, 130] on button "Actions" at bounding box center [249, 127] width 50 height 27
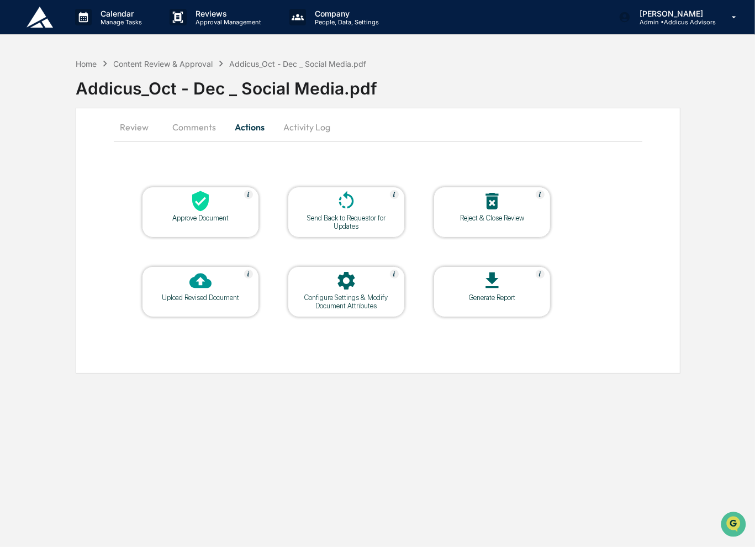
click at [197, 291] on div at bounding box center [200, 282] width 110 height 24
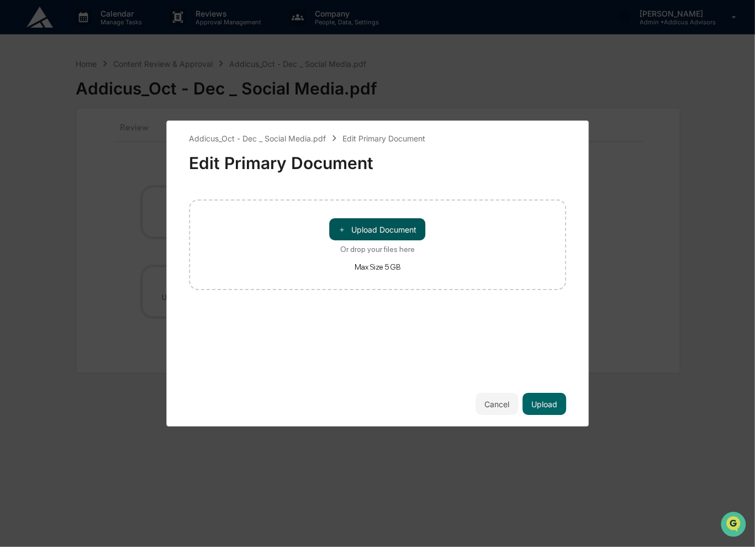
click at [389, 228] on button "＋ Upload Document" at bounding box center [378, 229] width 96 height 22
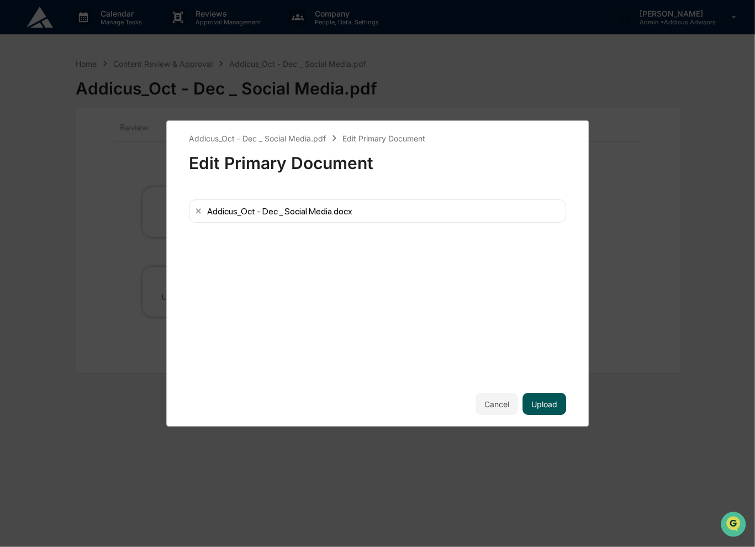
click at [551, 407] on button "Upload" at bounding box center [545, 404] width 44 height 22
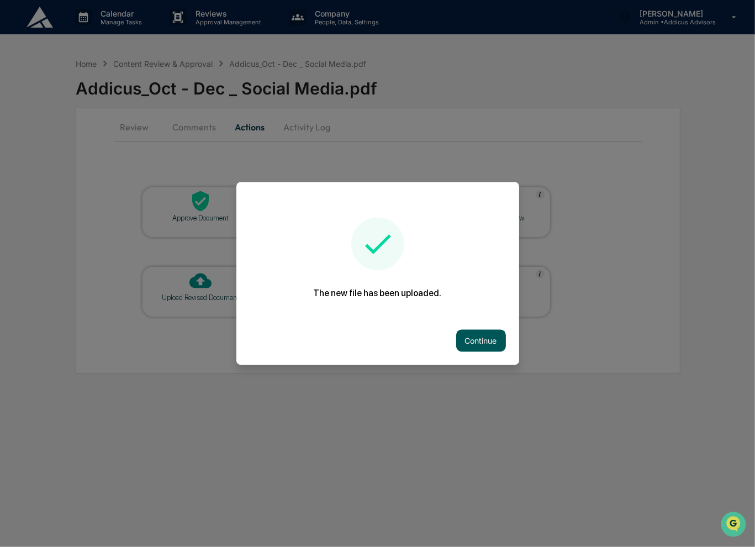
click at [464, 341] on button "Continue" at bounding box center [481, 341] width 50 height 22
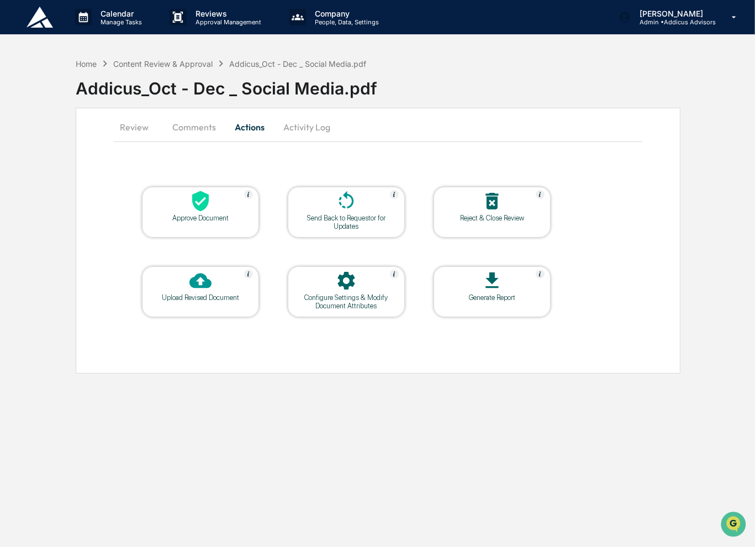
click at [138, 133] on button "Review" at bounding box center [139, 127] width 50 height 27
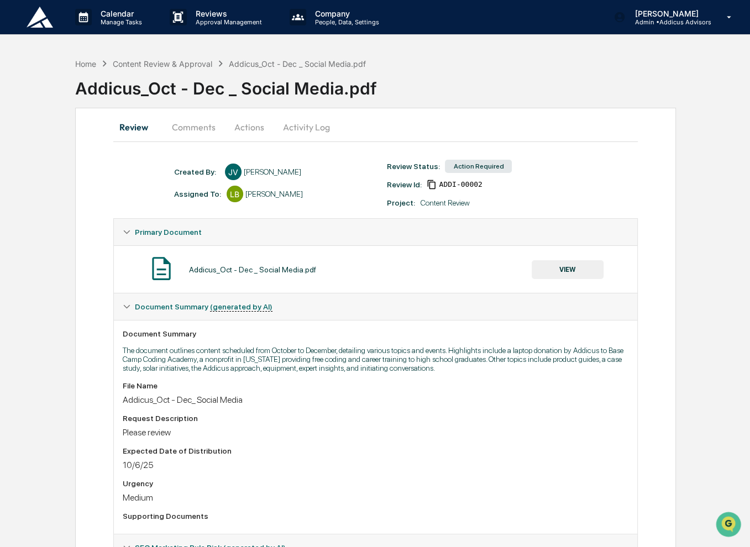
click at [552, 275] on button "VIEW" at bounding box center [567, 269] width 72 height 19
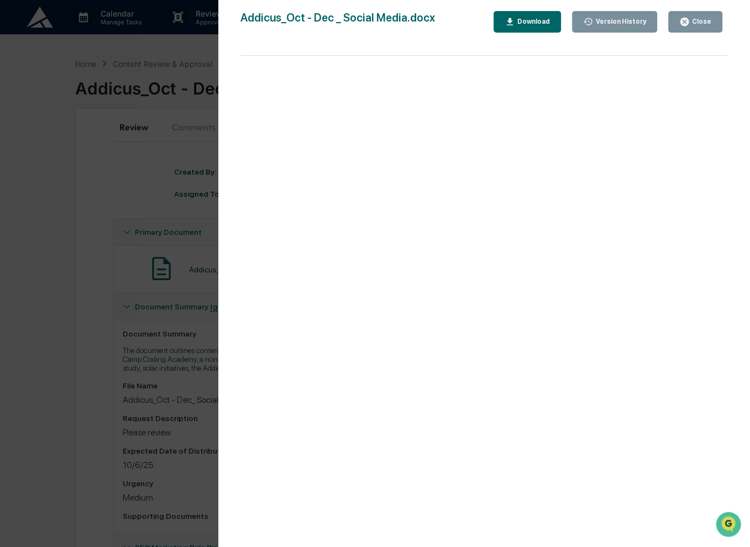
click at [696, 22] on div "Close" at bounding box center [700, 22] width 22 height 8
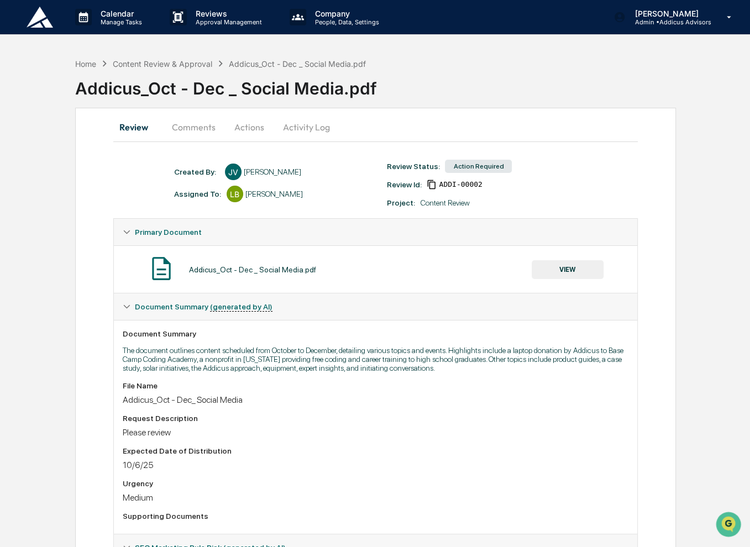
click at [589, 268] on button "VIEW" at bounding box center [567, 269] width 72 height 19
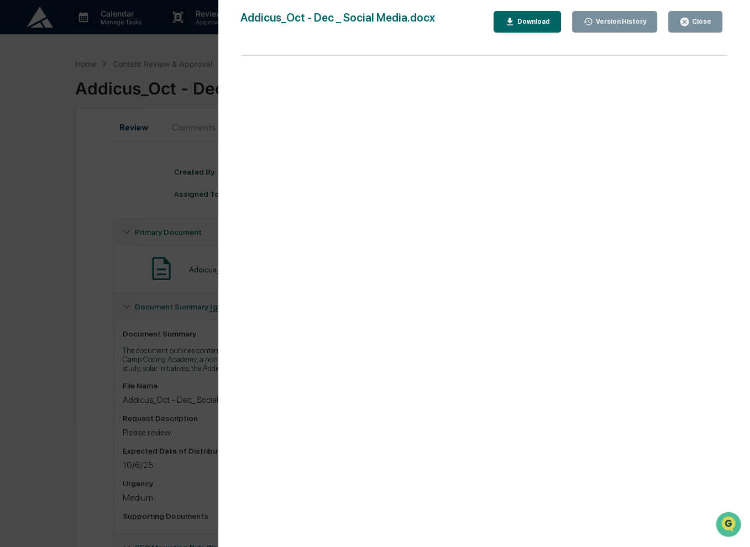
click at [695, 24] on div "Close" at bounding box center [700, 22] width 22 height 8
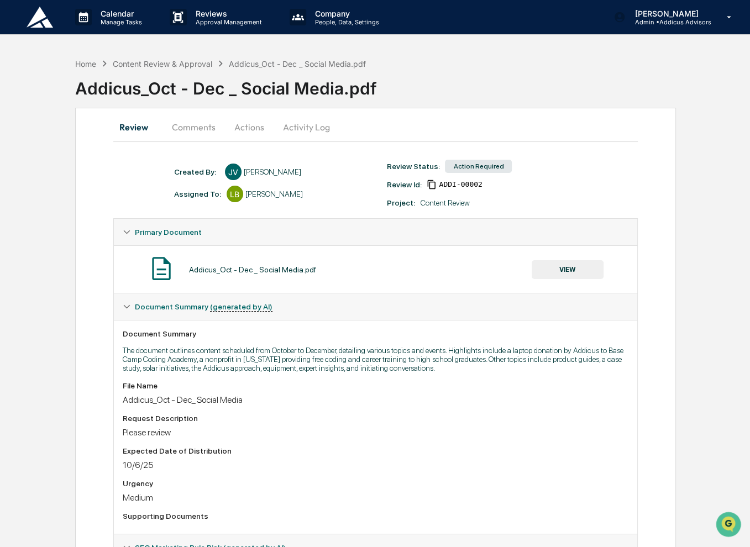
click at [197, 131] on button "Comments" at bounding box center [193, 127] width 61 height 27
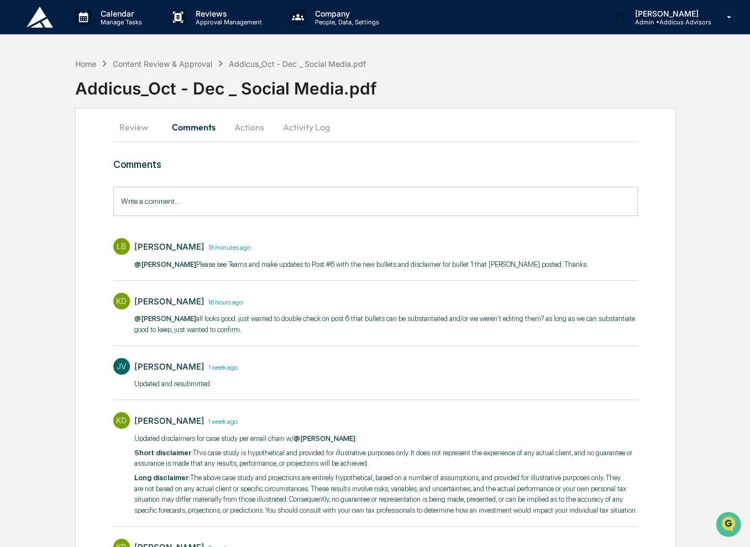
click at [241, 128] on button "Actions" at bounding box center [249, 127] width 50 height 27
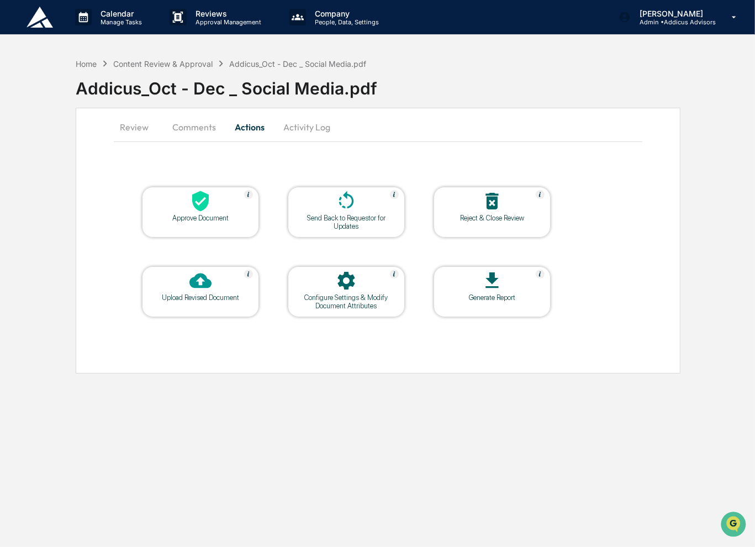
click at [378, 230] on div "Send Back to Requestor for Updates" at bounding box center [346, 212] width 117 height 51
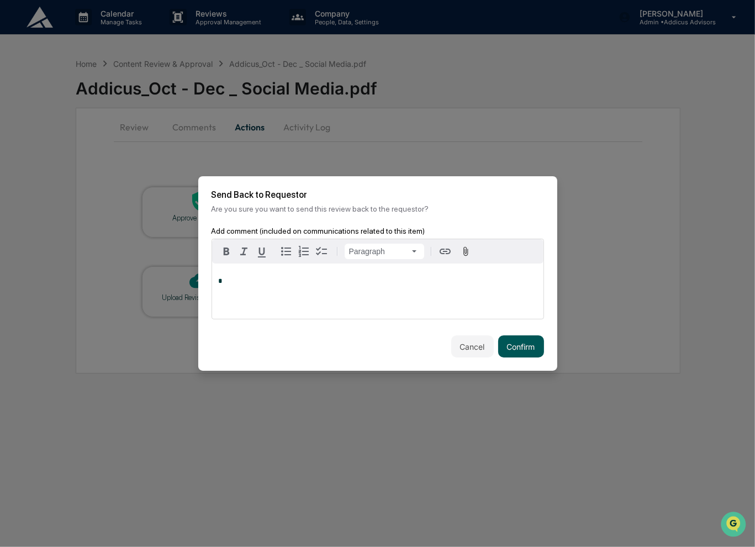
click at [506, 346] on button "Confirm" at bounding box center [521, 346] width 46 height 22
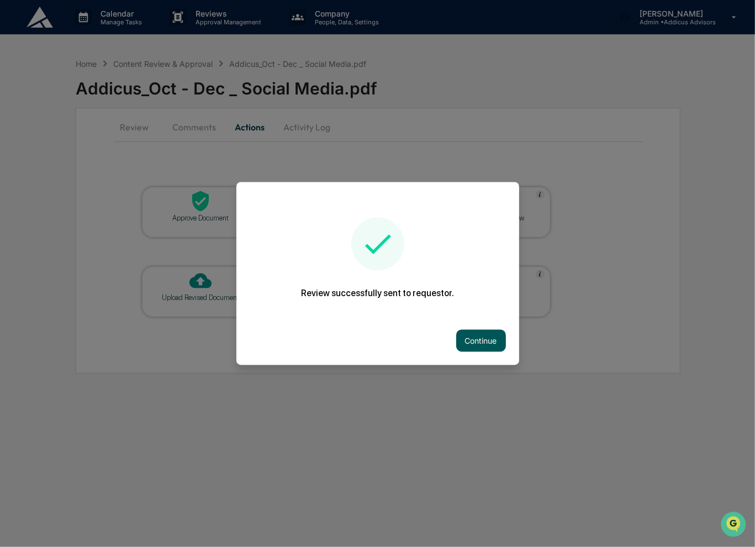
click at [471, 337] on button "Continue" at bounding box center [481, 341] width 50 height 22
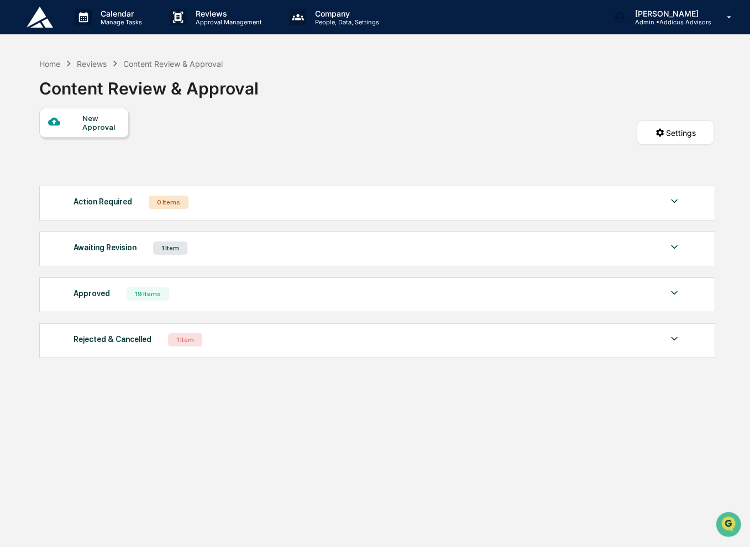
click at [340, 257] on div "Awaiting Revision 1 Item File Name Review Id Created Date Requested By Complian…" at bounding box center [377, 248] width 676 height 35
click at [673, 248] on img at bounding box center [673, 246] width 13 height 13
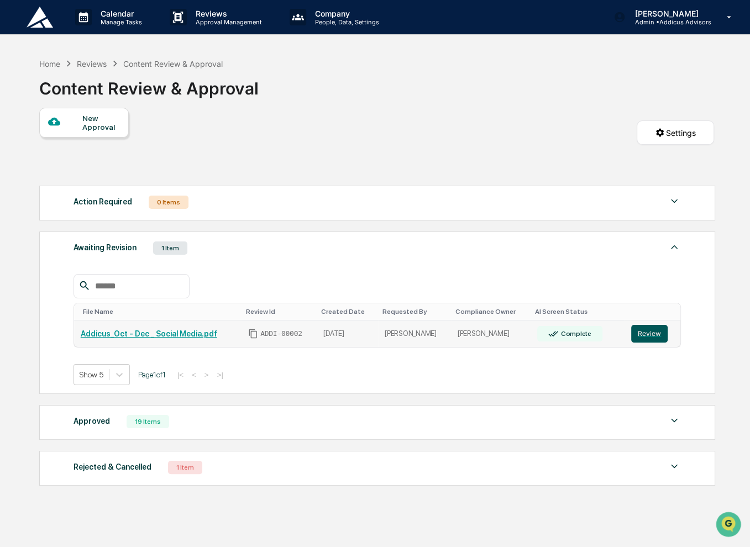
click at [645, 336] on button "Review" at bounding box center [649, 334] width 36 height 18
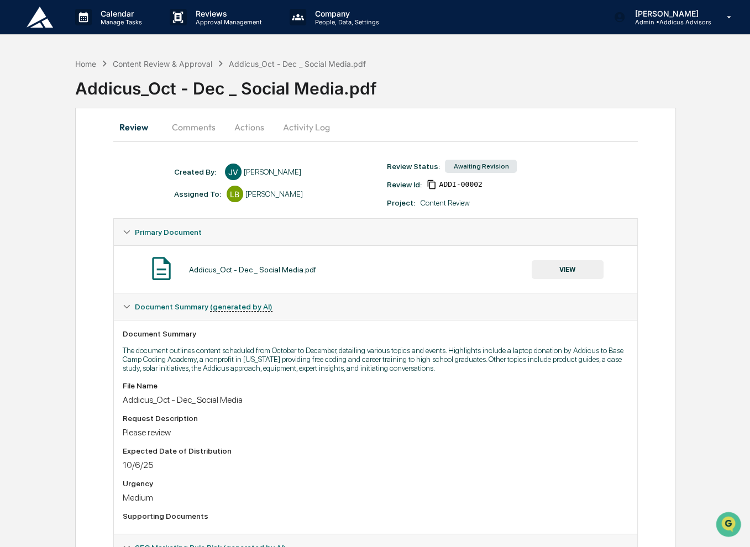
click at [250, 128] on button "Actions" at bounding box center [249, 127] width 50 height 27
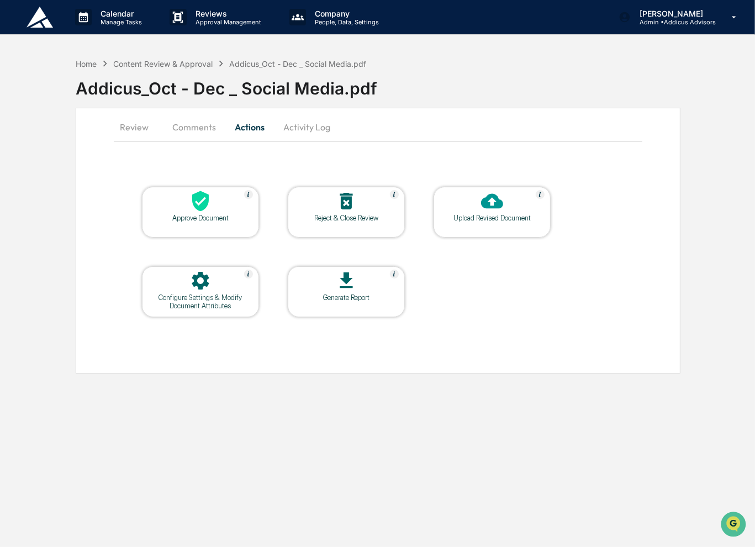
click at [461, 227] on div "Upload Revised Document" at bounding box center [492, 212] width 117 height 51
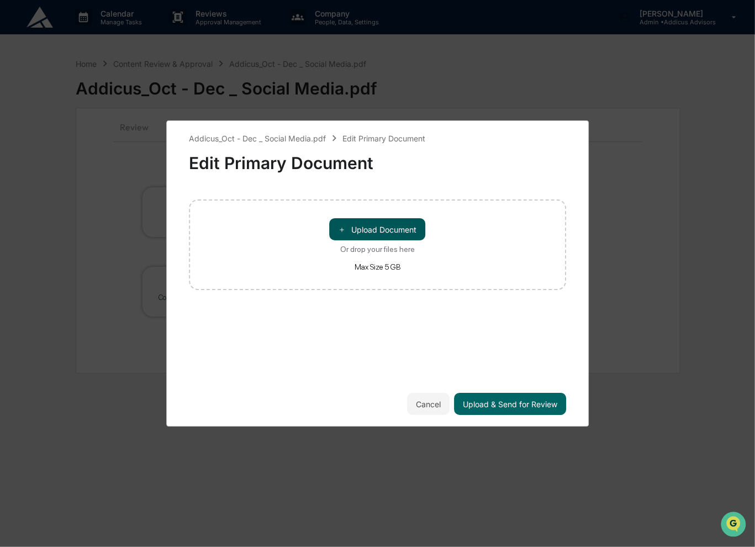
click at [389, 231] on button "＋ Upload Document" at bounding box center [378, 229] width 96 height 22
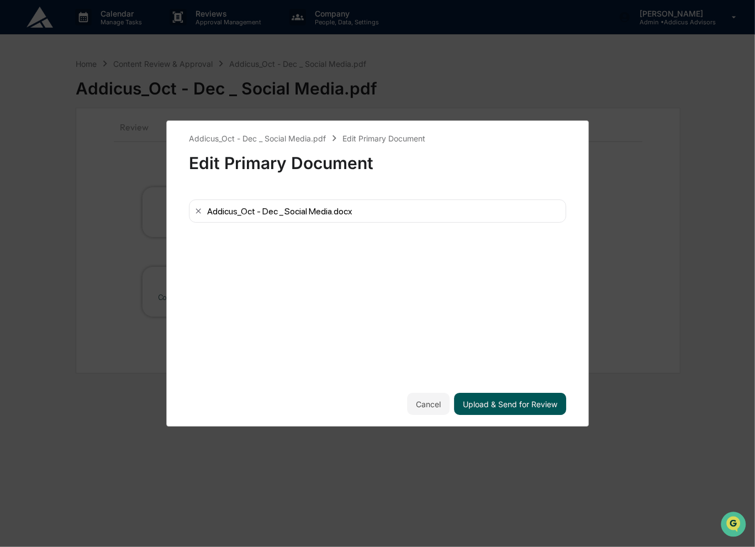
click at [536, 404] on button "Upload & Send for Review" at bounding box center [510, 404] width 112 height 22
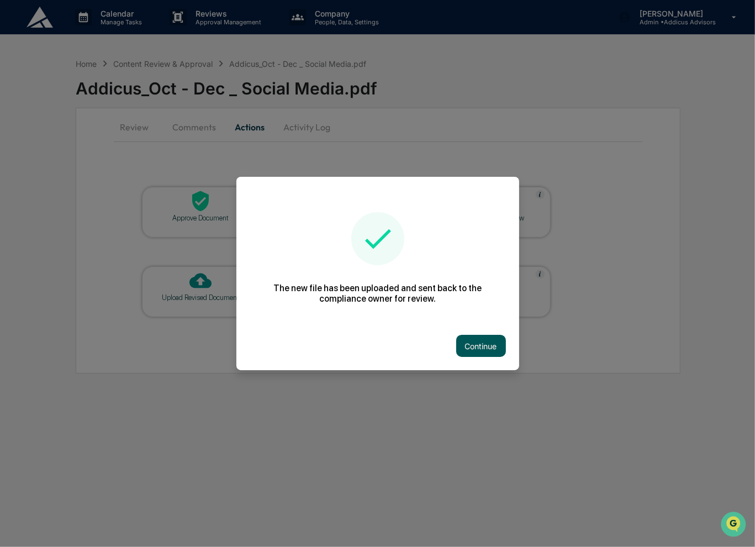
click at [467, 350] on button "Continue" at bounding box center [481, 346] width 50 height 22
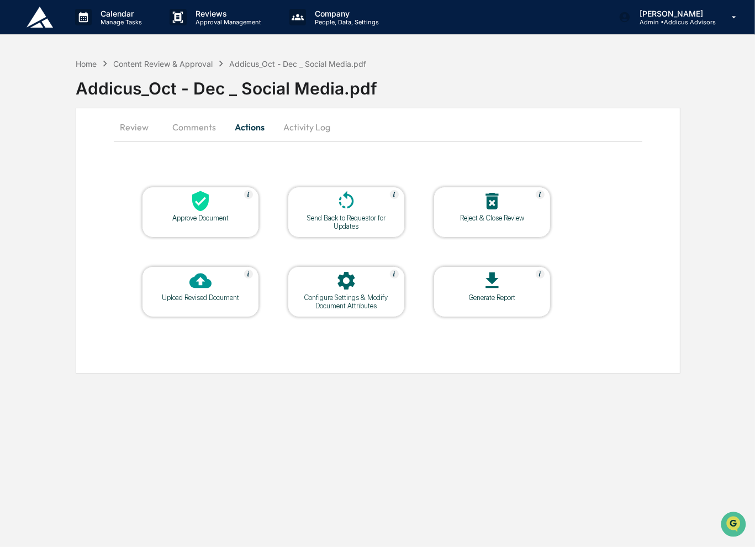
click at [139, 131] on button "Review" at bounding box center [139, 127] width 50 height 27
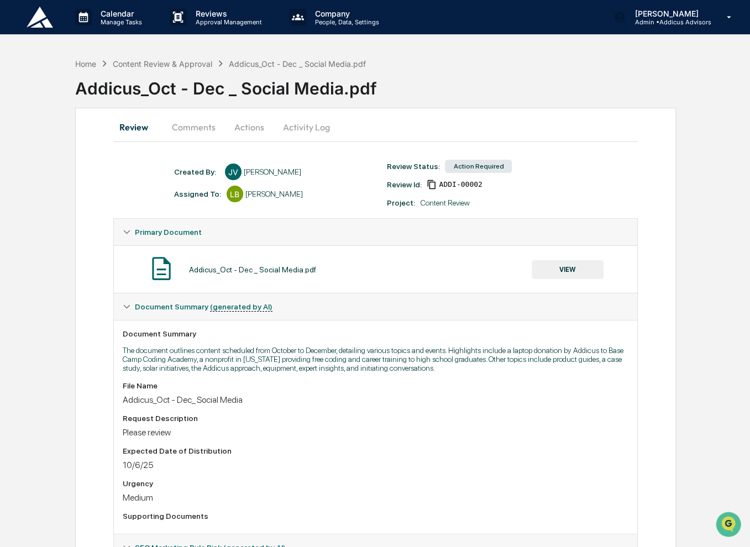
click at [555, 270] on button "VIEW" at bounding box center [567, 269] width 72 height 19
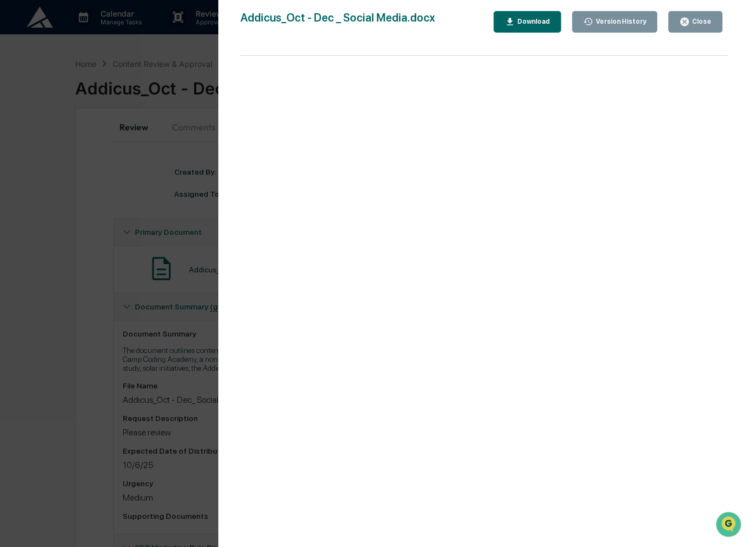
click at [696, 17] on div "Close" at bounding box center [695, 22] width 32 height 10
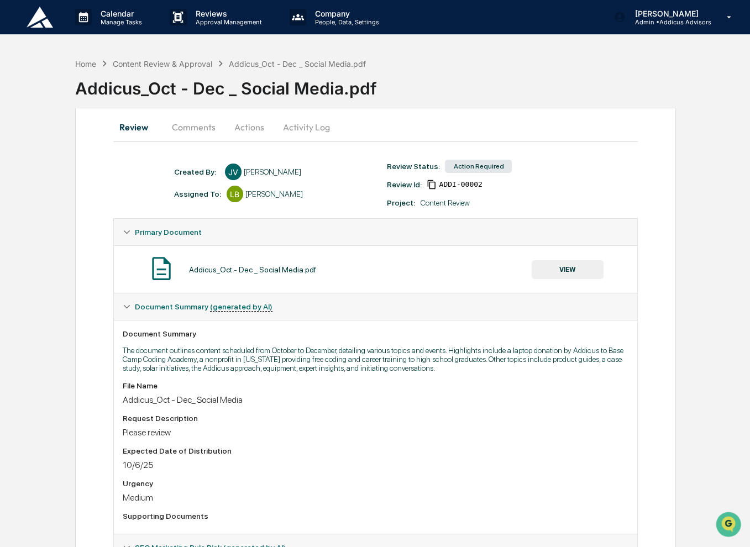
click at [198, 130] on button "Comments" at bounding box center [193, 127] width 61 height 27
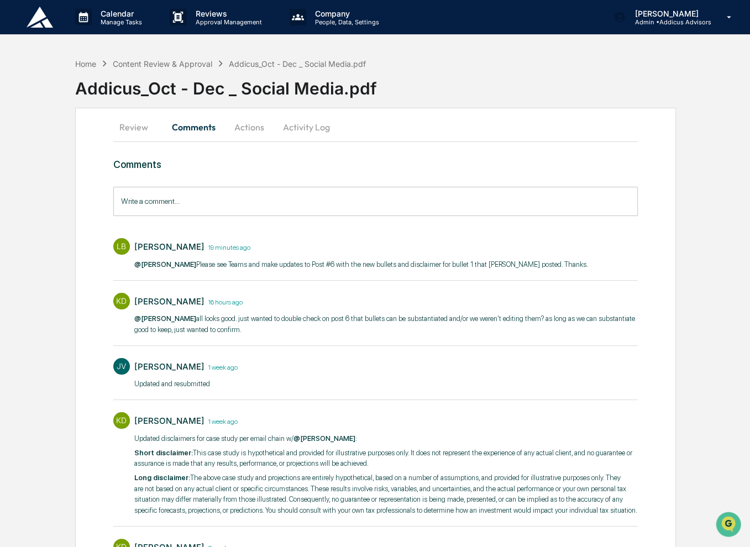
click at [298, 129] on button "Activity Log" at bounding box center [306, 127] width 65 height 27
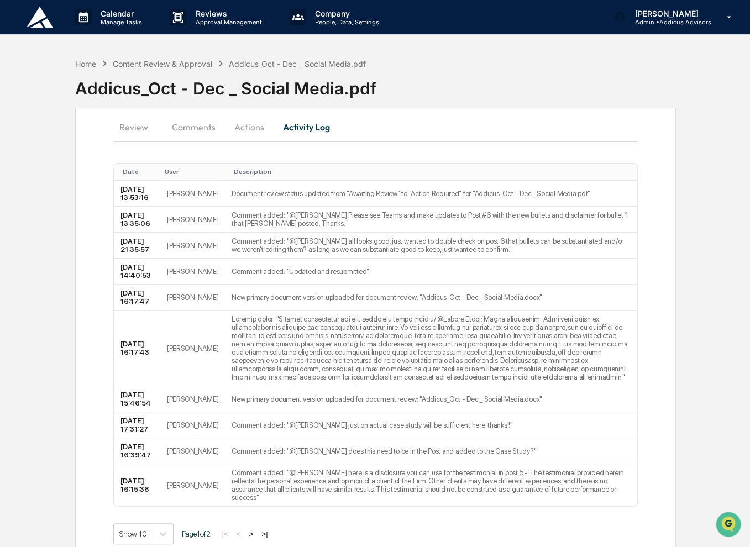
click at [259, 127] on button "Actions" at bounding box center [249, 127] width 50 height 27
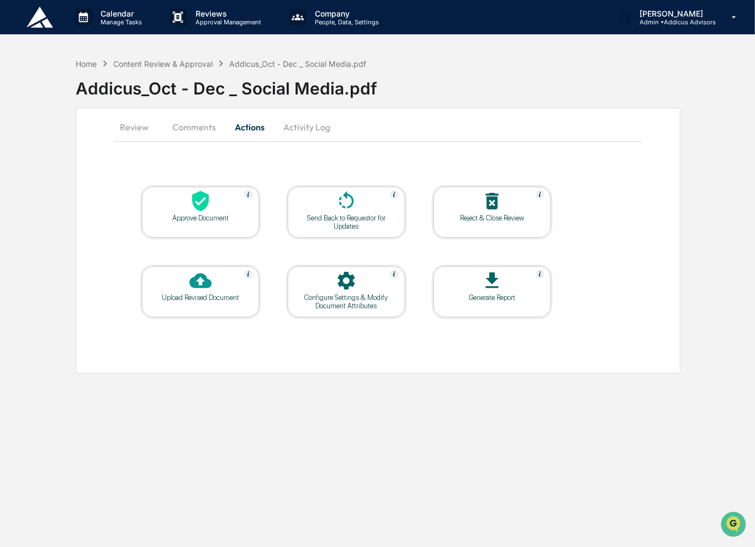
click at [192, 134] on button "Comments" at bounding box center [194, 127] width 61 height 27
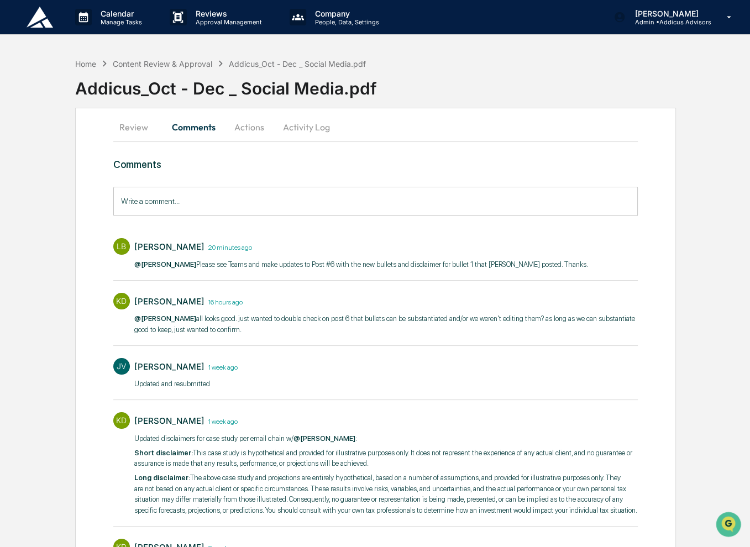
click at [133, 130] on button "Review" at bounding box center [138, 127] width 50 height 27
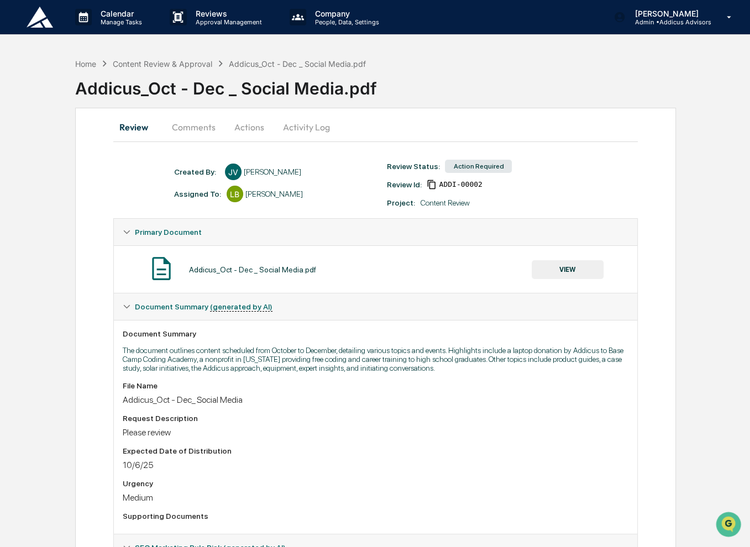
click at [187, 130] on button "Comments" at bounding box center [193, 127] width 61 height 27
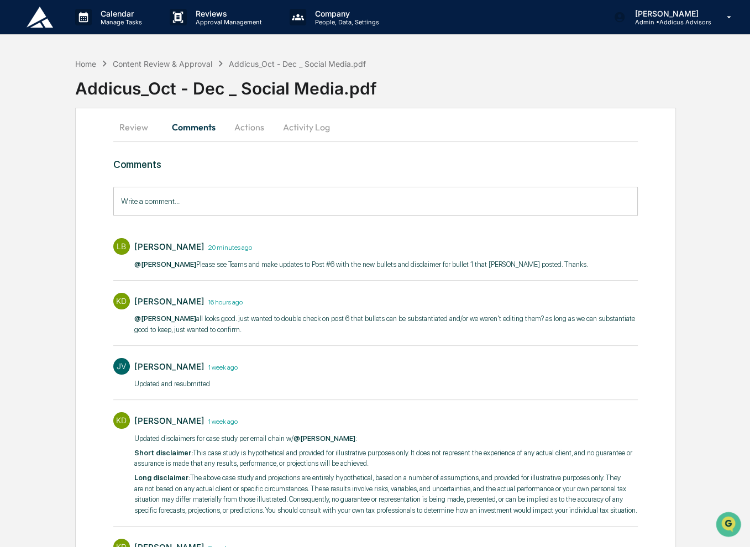
click at [281, 193] on input "Write a comment..." at bounding box center [375, 201] width 525 height 29
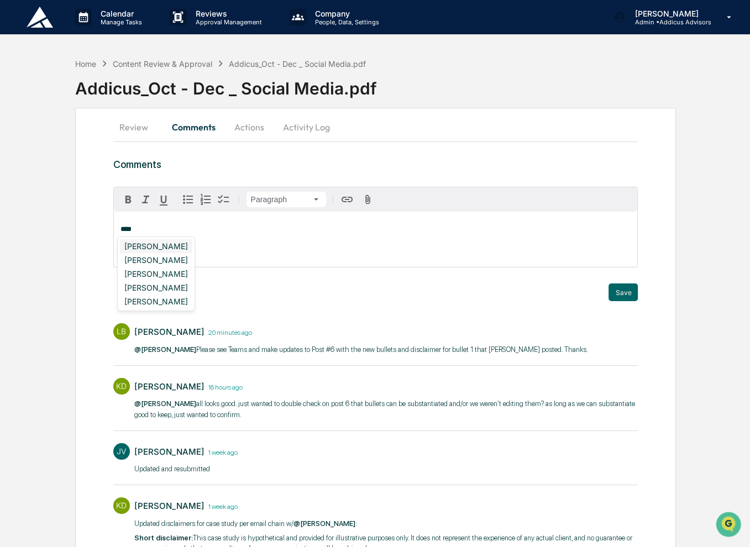
click at [177, 247] on div "[PERSON_NAME]" at bounding box center [156, 246] width 72 height 14
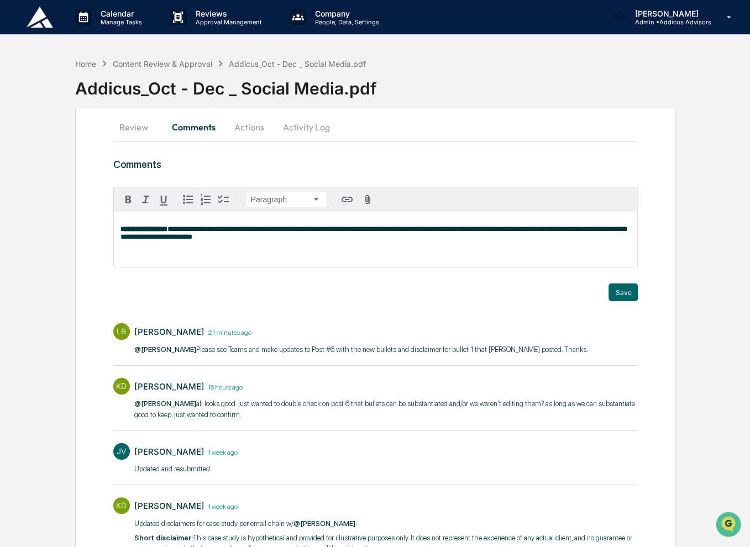
click at [467, 440] on div "JV Jasmine Valdes 1 week ago Updated and resubmitted​" at bounding box center [375, 458] width 525 height 41
click at [255, 239] on p "**********" at bounding box center [375, 232] width 510 height 15
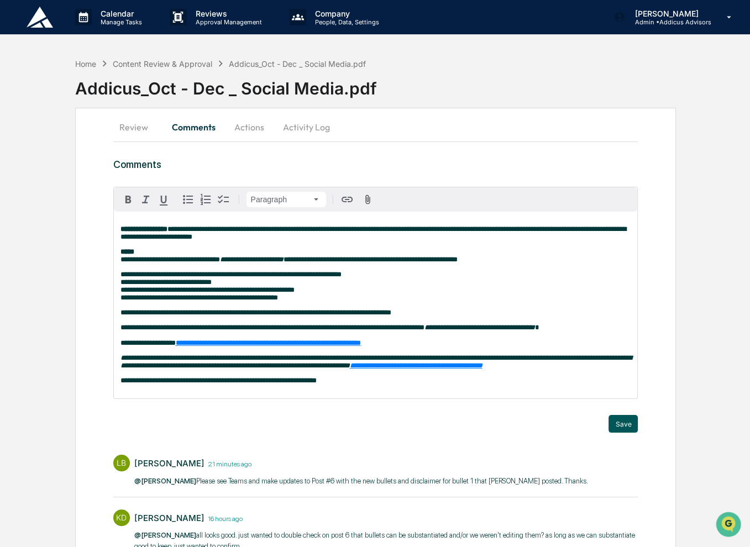
click at [619, 433] on button "Save" at bounding box center [622, 424] width 29 height 18
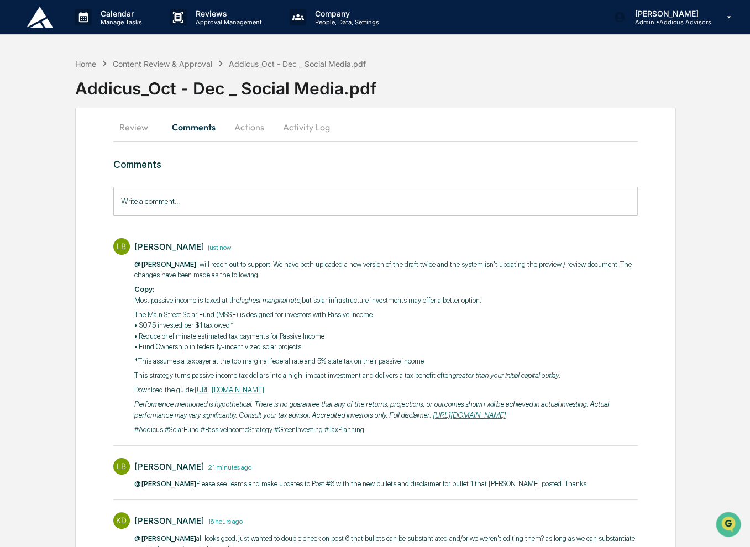
click at [250, 128] on button "Actions" at bounding box center [249, 127] width 50 height 27
